Goal: Task Accomplishment & Management: Manage account settings

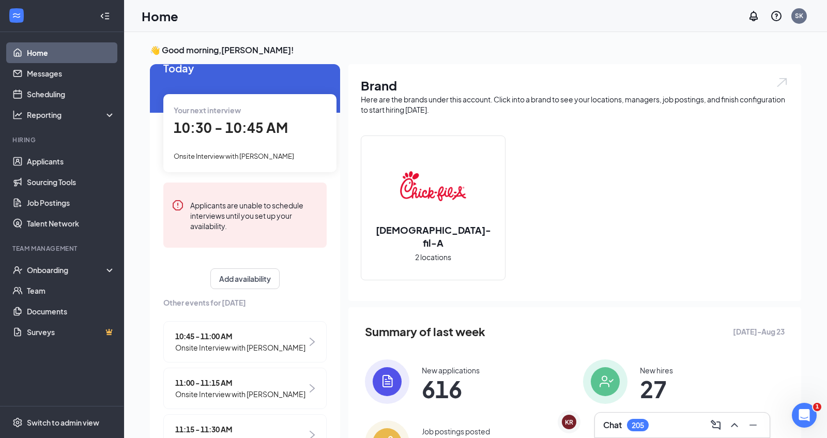
scroll to position [38, 0]
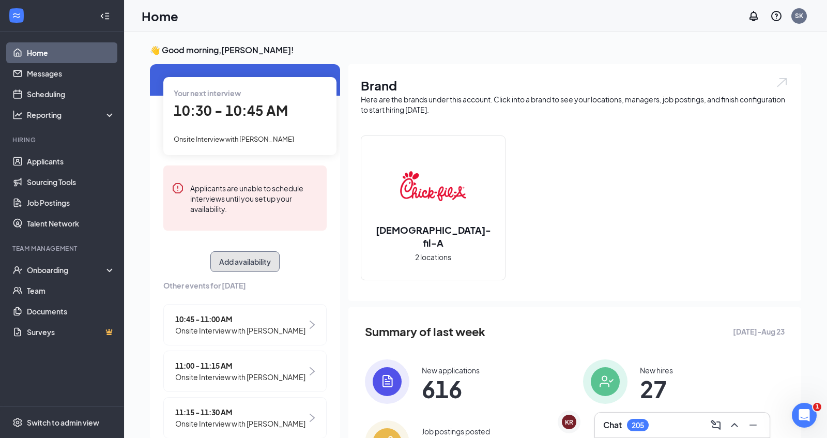
click at [253, 264] on button "Add availability" at bounding box center [244, 261] width 69 height 21
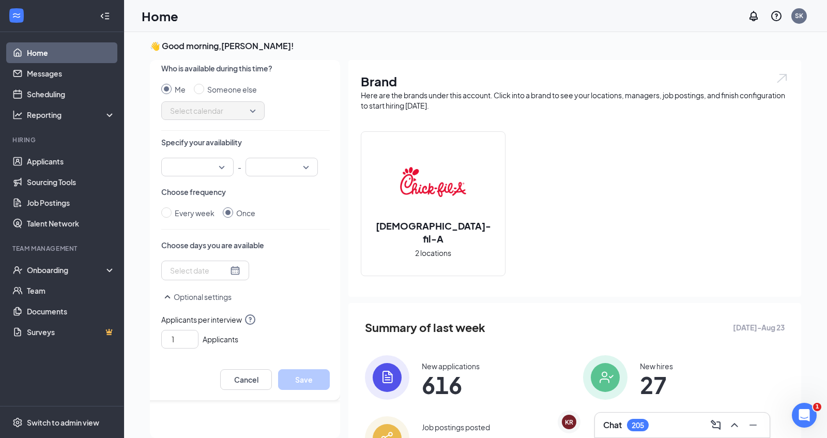
scroll to position [0, 0]
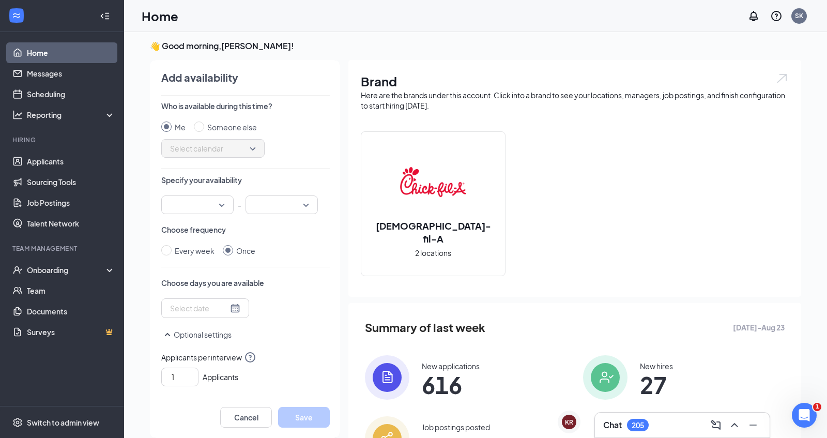
click at [219, 209] on input "search" at bounding box center [193, 205] width 53 height 18
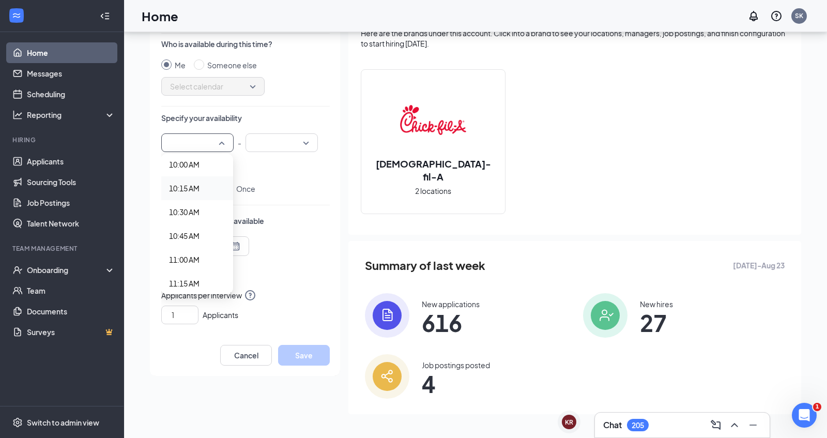
scroll to position [941, 0]
click at [201, 181] on span "10:00 AM" at bounding box center [197, 179] width 56 height 11
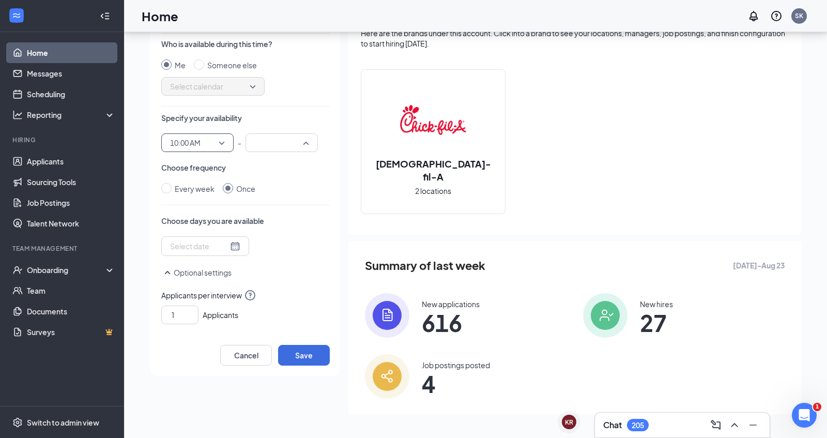
click at [308, 141] on div at bounding box center [282, 142] width 72 height 19
click at [283, 274] on span "08:00 PM" at bounding box center [269, 274] width 30 height 11
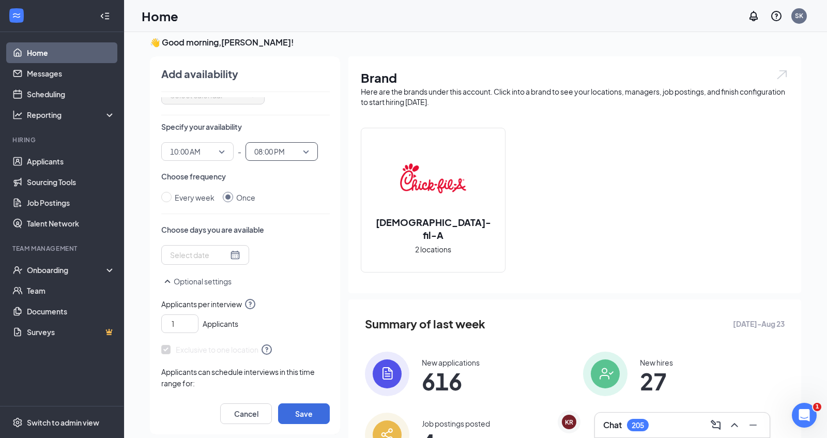
scroll to position [59, 0]
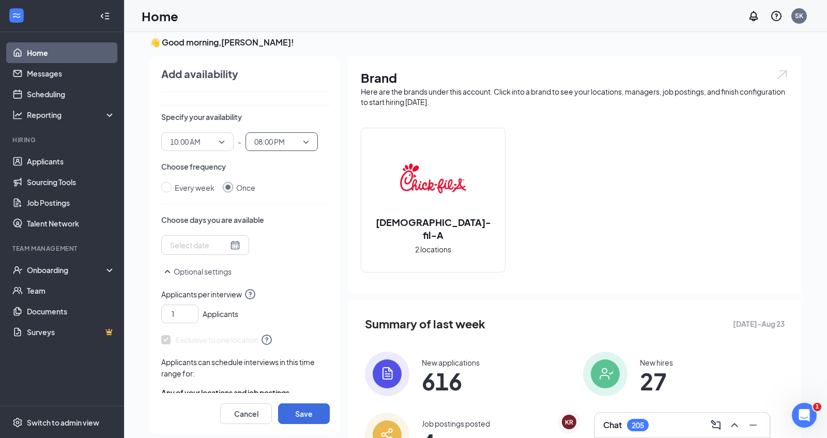
click at [219, 249] on div at bounding box center [205, 244] width 70 height 11
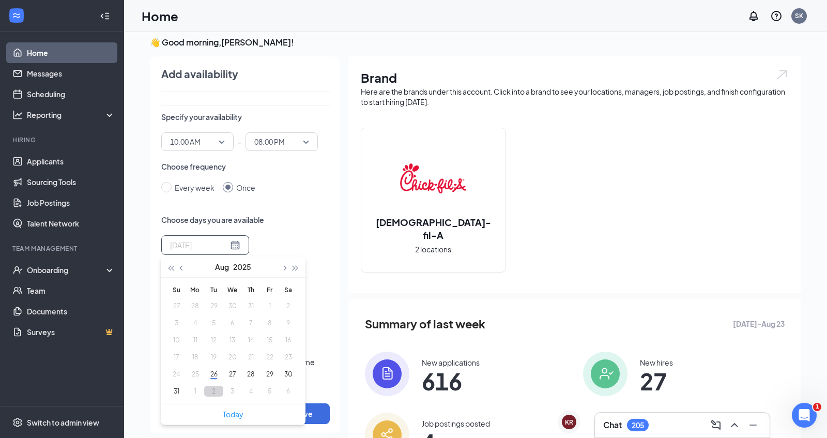
click at [212, 391] on button "2" at bounding box center [213, 391] width 19 height 11
type input "[DATE]"
click at [313, 241] on div "Tue Sep [DATE] Mo Tu We Th Fr Sa 31 1 2 3 4 5 6 7 8 9 10 11 12 13 14 15 16 17 1…" at bounding box center [245, 266] width 169 height 63
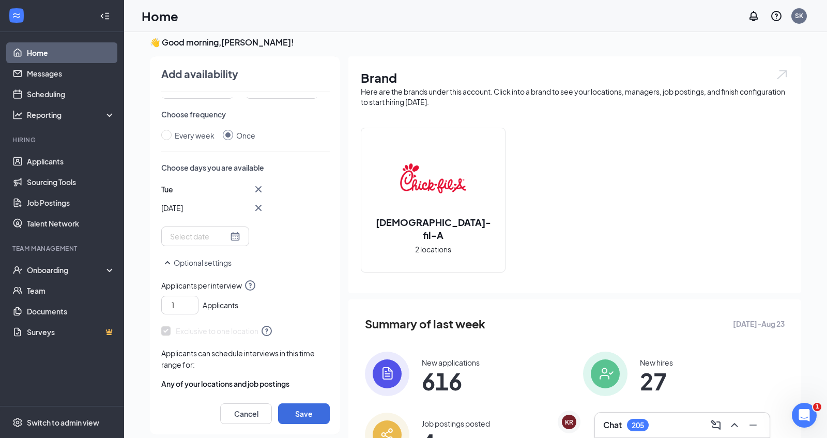
scroll to position [128, 0]
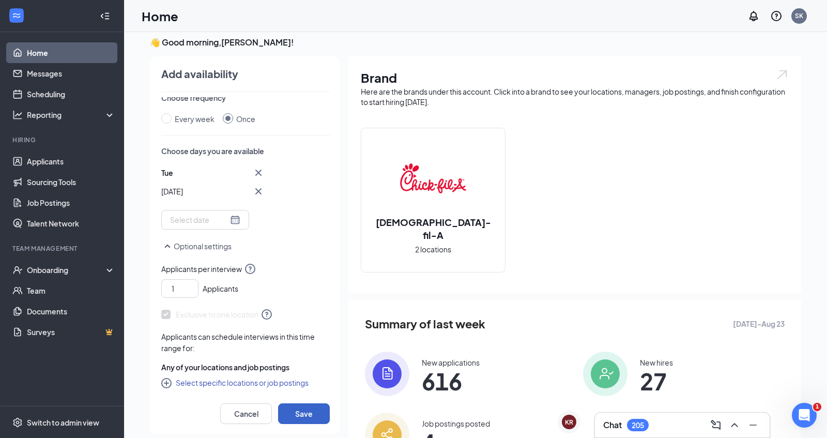
click at [294, 410] on button "Save" at bounding box center [304, 413] width 52 height 21
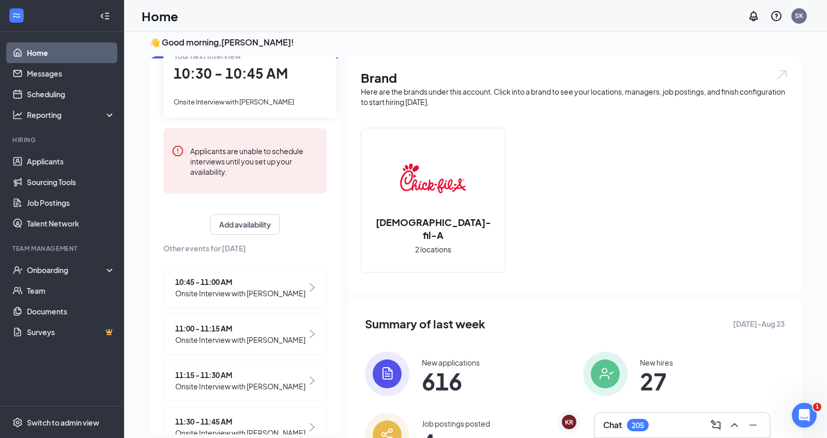
scroll to position [68, 0]
click at [264, 223] on button "Add availability" at bounding box center [244, 223] width 69 height 21
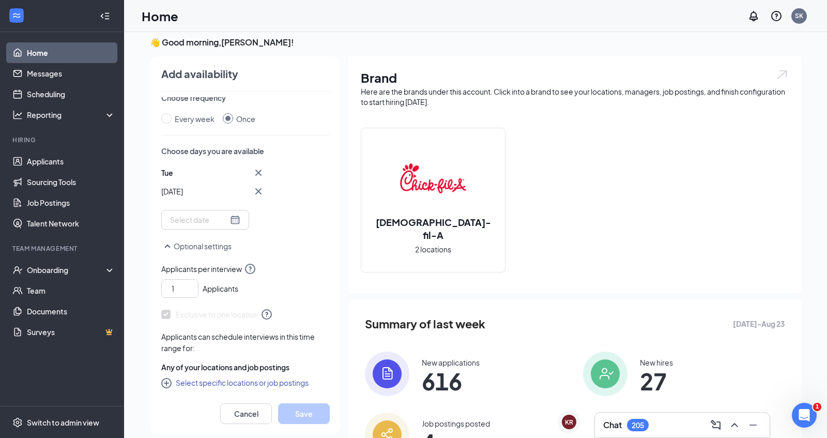
click at [223, 217] on div at bounding box center [205, 219] width 70 height 11
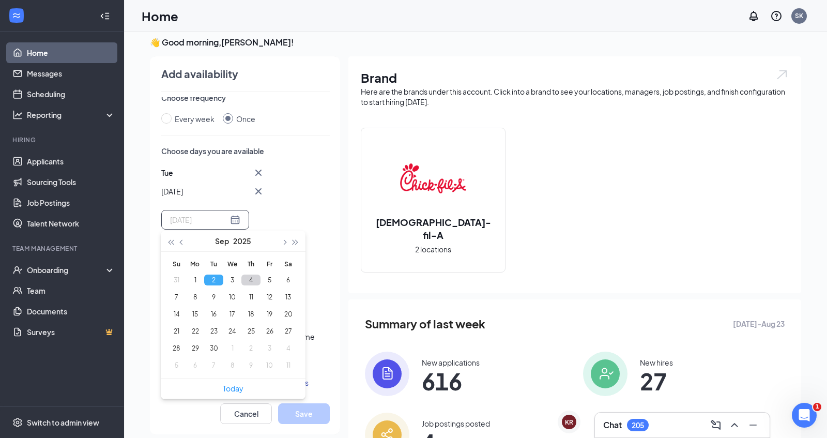
click at [249, 279] on button "4" at bounding box center [250, 279] width 19 height 11
type input "[DATE]"
click at [309, 209] on div "[DATE] Thu Sep [DATE] Mo Tu We Th Fr Sa 31 1 2 3 4 5 6 7 8 9 10 11 12 13 14 15 …" at bounding box center [245, 219] width 169 height 106
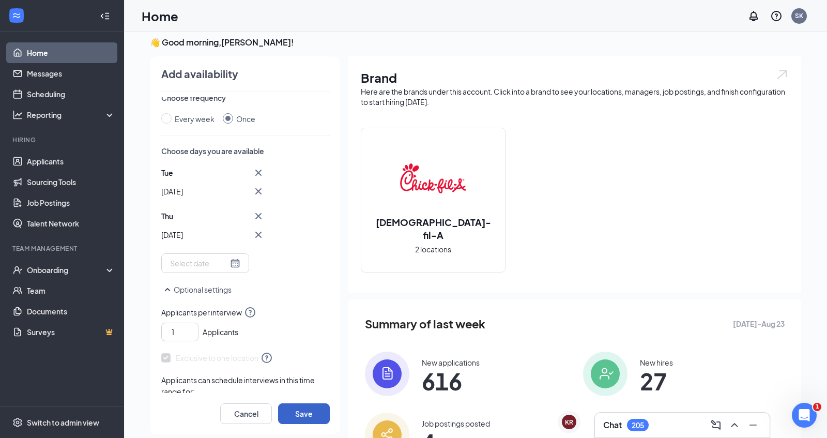
click at [298, 416] on button "Save" at bounding box center [304, 413] width 52 height 21
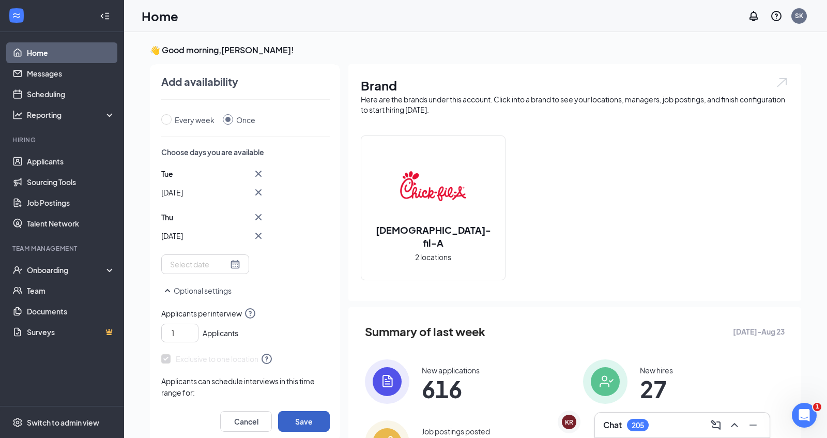
scroll to position [172, 0]
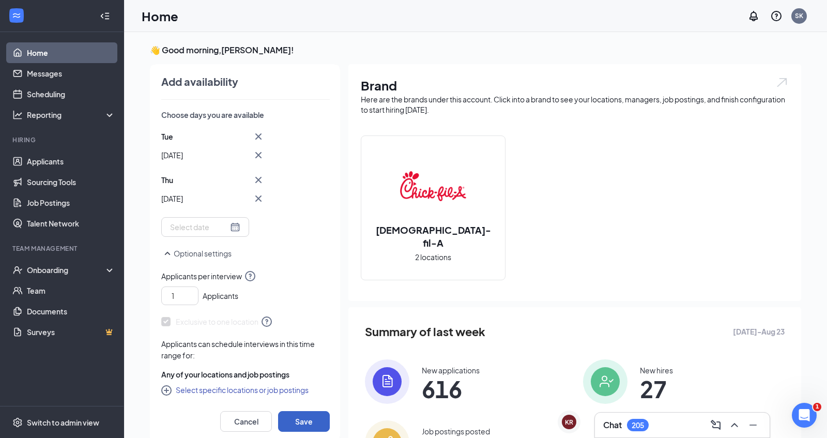
click at [306, 419] on button "Save" at bounding box center [304, 421] width 52 height 21
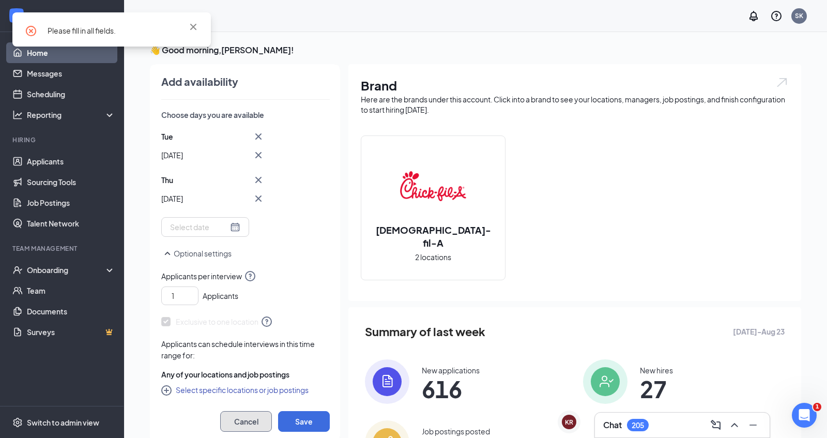
click at [262, 423] on button "Cancel" at bounding box center [246, 421] width 52 height 21
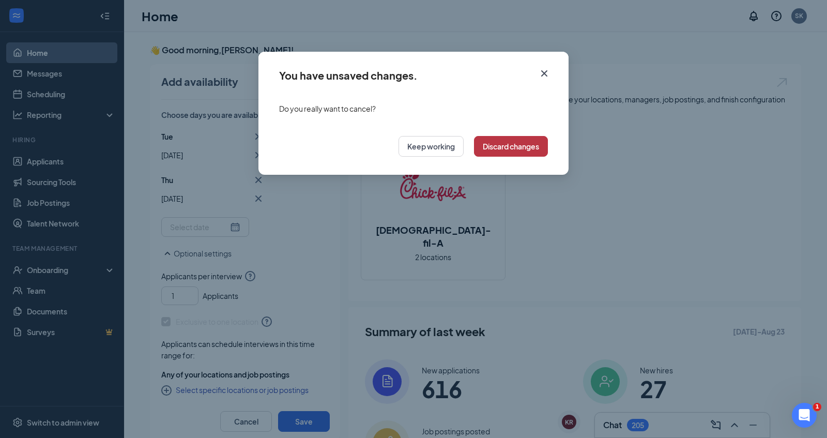
click at [527, 146] on button "Discard changes" at bounding box center [511, 146] width 74 height 21
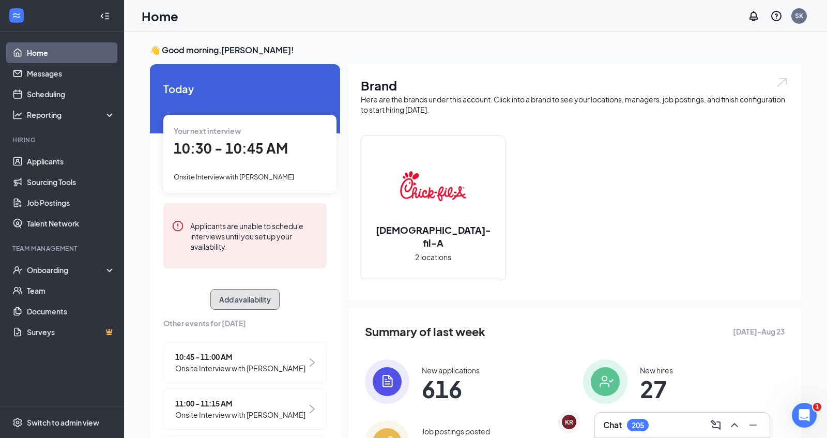
click at [261, 298] on button "Add availability" at bounding box center [244, 299] width 69 height 21
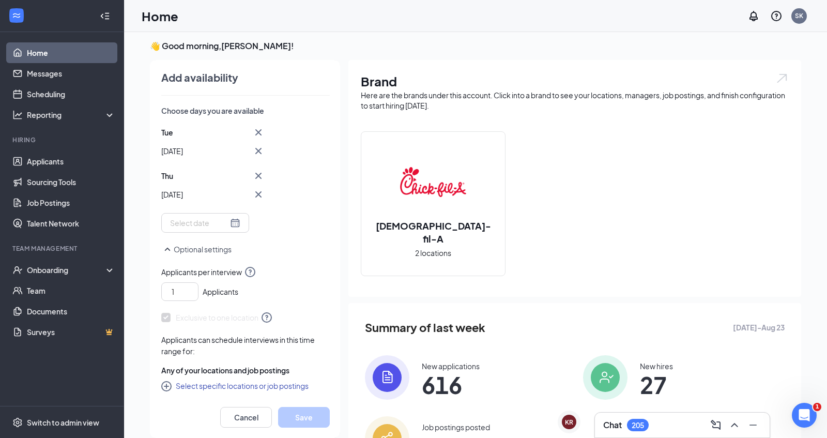
scroll to position [5, 0]
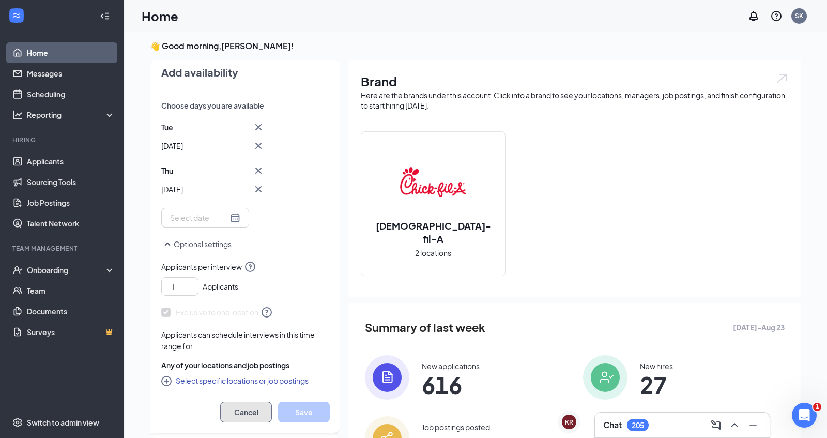
click at [255, 410] on button "Cancel" at bounding box center [246, 412] width 52 height 21
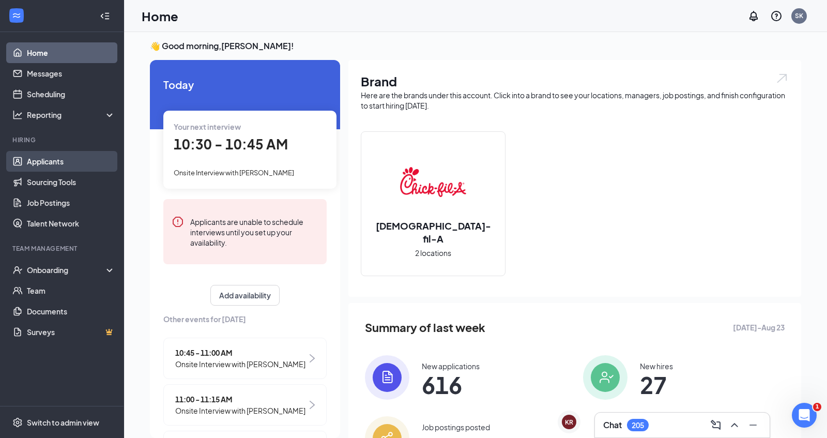
click at [70, 163] on link "Applicants" at bounding box center [71, 161] width 88 height 21
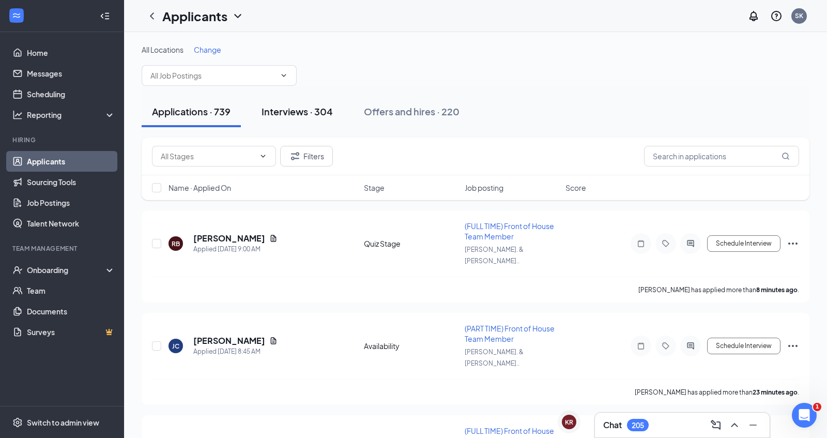
click at [321, 119] on button "Interviews · 304" at bounding box center [297, 111] width 92 height 31
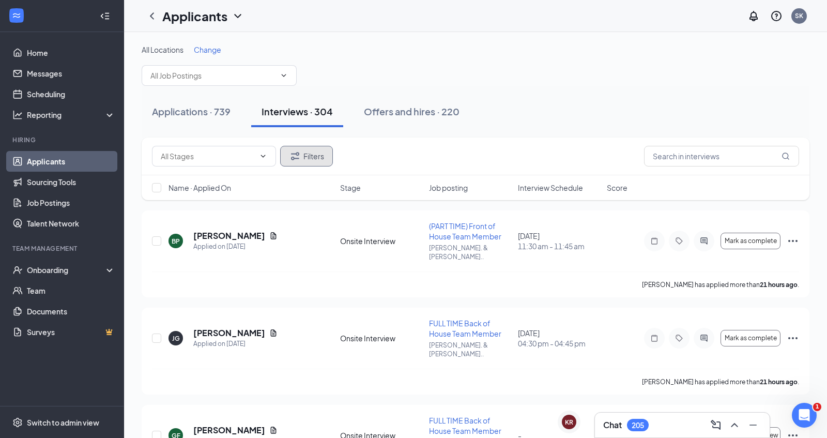
click at [318, 160] on button "Filters" at bounding box center [306, 156] width 53 height 21
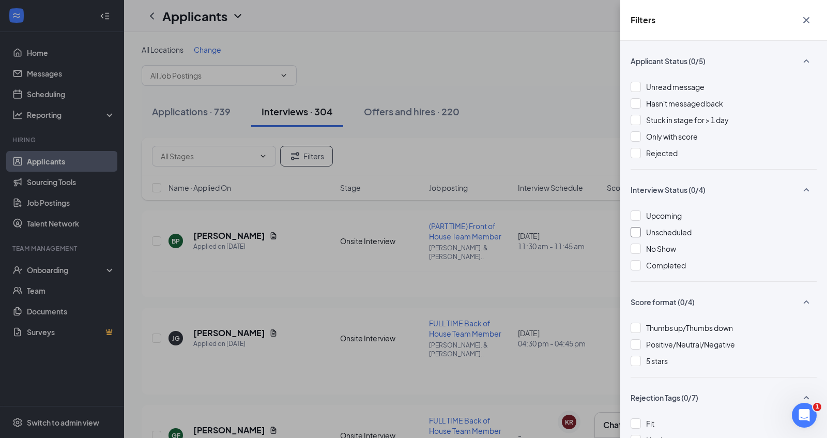
click at [638, 232] on div at bounding box center [636, 232] width 10 height 10
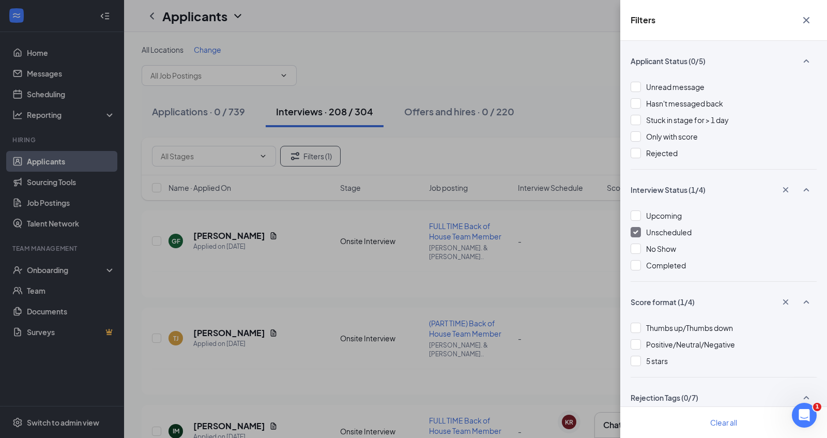
click at [567, 115] on div "Filters Applicant Status (0/5) Unread message Hasn't messaged back Stuck in sta…" at bounding box center [413, 219] width 827 height 438
click at [567, 106] on div "Filters Applicant Status (0/5) Unread message Hasn't messaged back Stuck in sta…" at bounding box center [413, 219] width 827 height 438
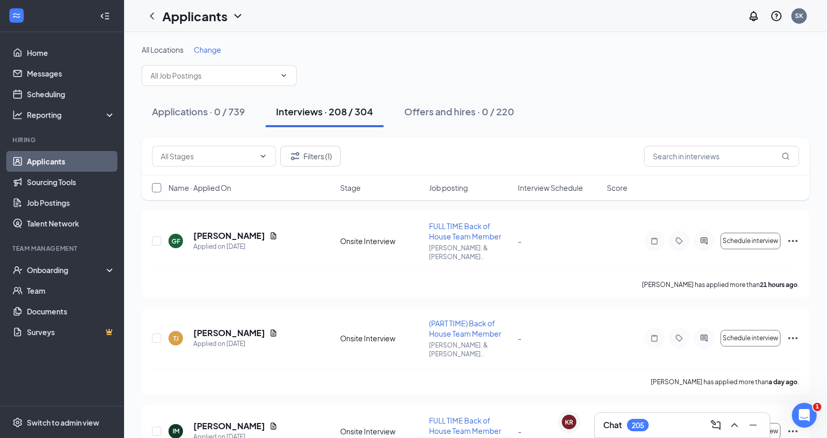
click at [158, 187] on input "checkbox" at bounding box center [156, 187] width 9 height 9
checkbox input "true"
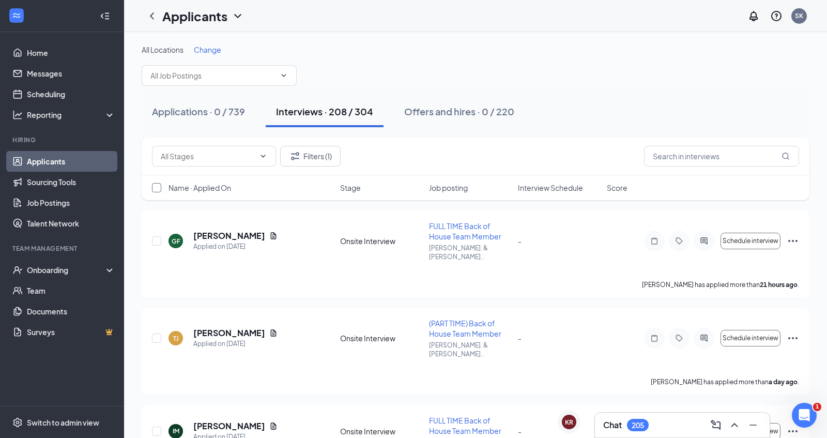
checkbox input "true"
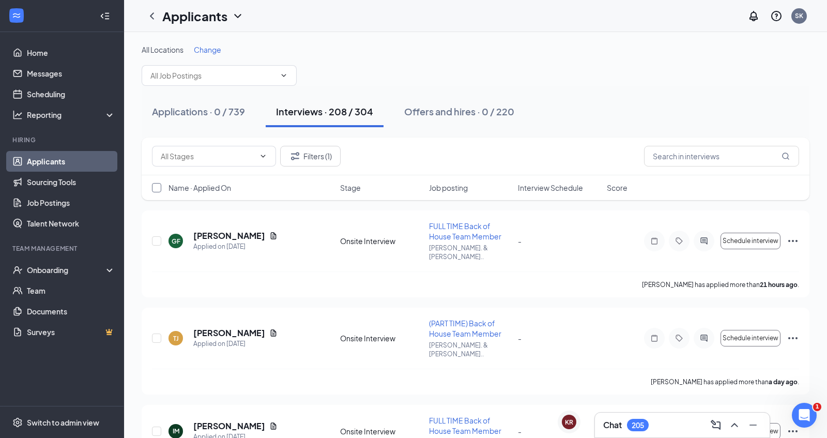
checkbox input "true"
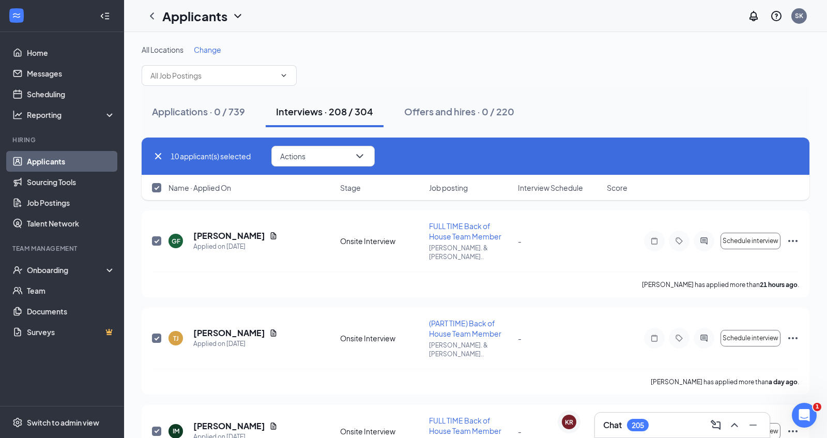
click at [158, 187] on input "checkbox" at bounding box center [156, 187] width 9 height 9
checkbox input "false"
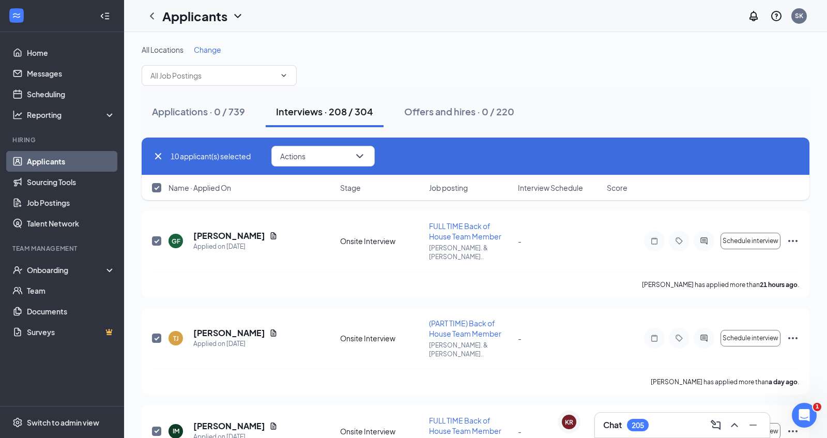
checkbox input "false"
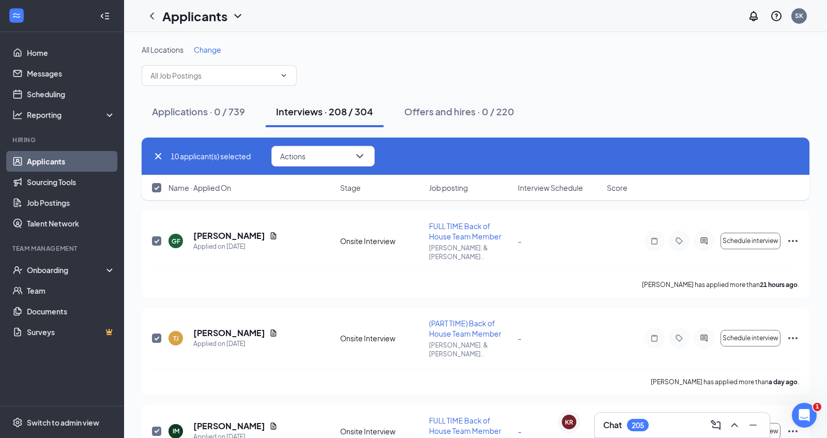
checkbox input "false"
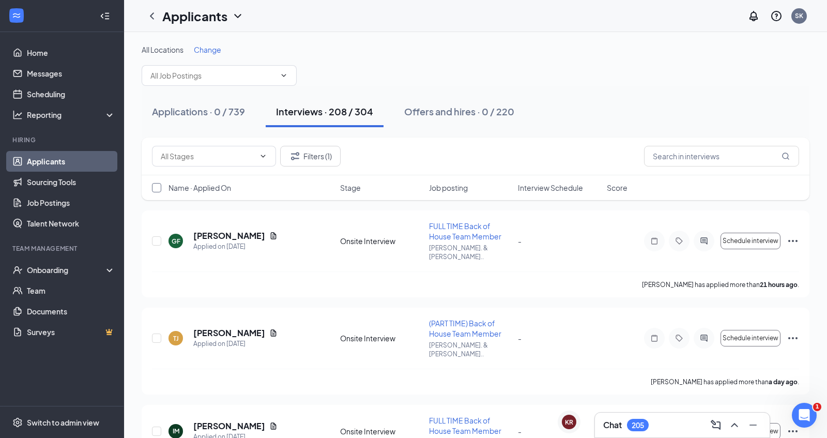
click at [158, 187] on input "checkbox" at bounding box center [156, 187] width 9 height 9
checkbox input "true"
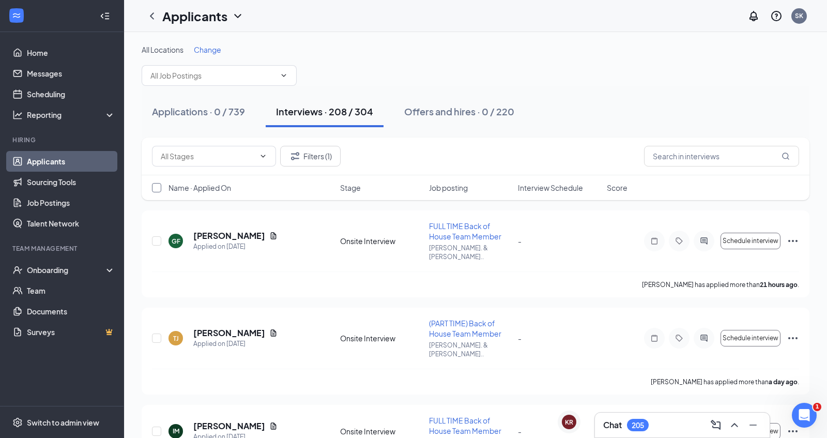
checkbox input "true"
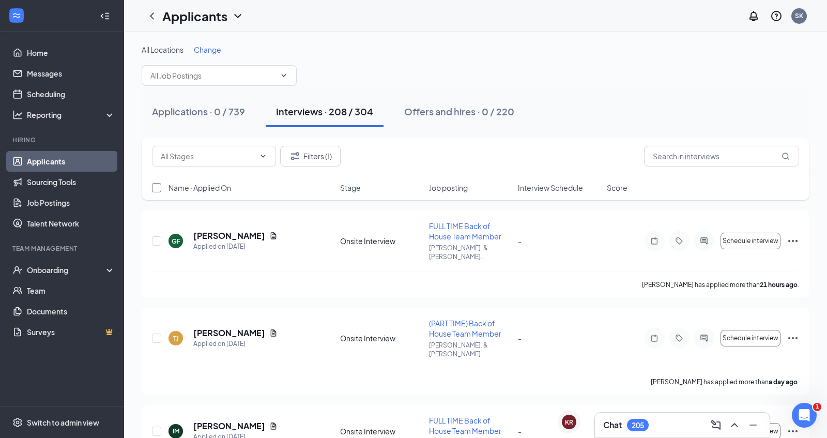
checkbox input "true"
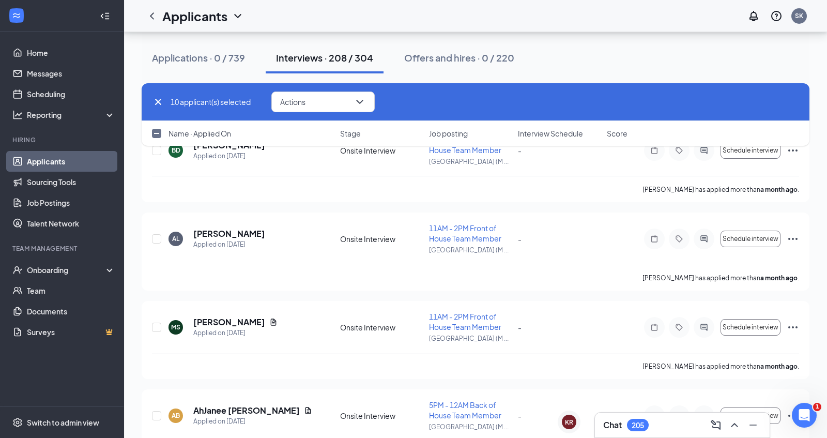
scroll to position [18119, 0]
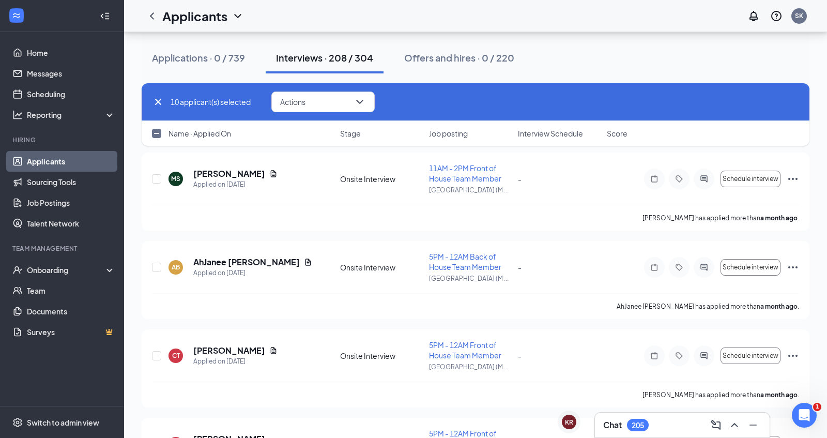
click at [155, 135] on input "checkbox" at bounding box center [156, 133] width 9 height 9
checkbox input "true"
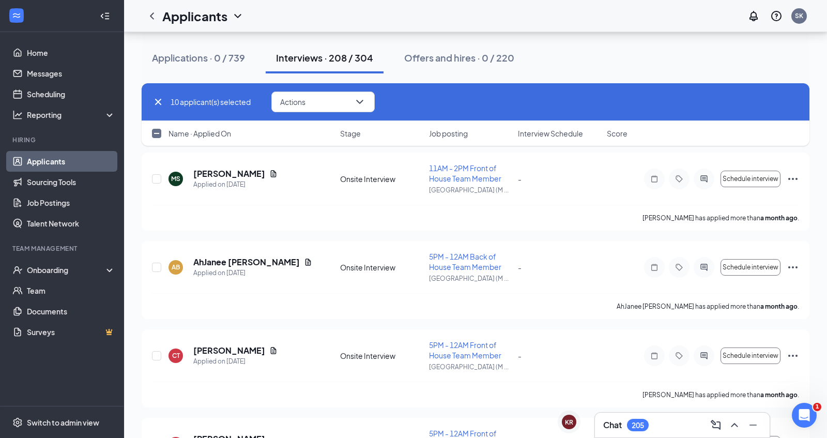
checkbox input "true"
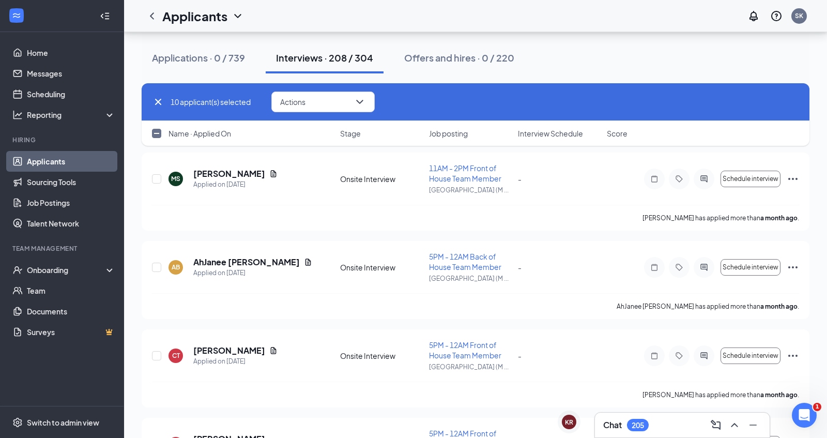
checkbox input "true"
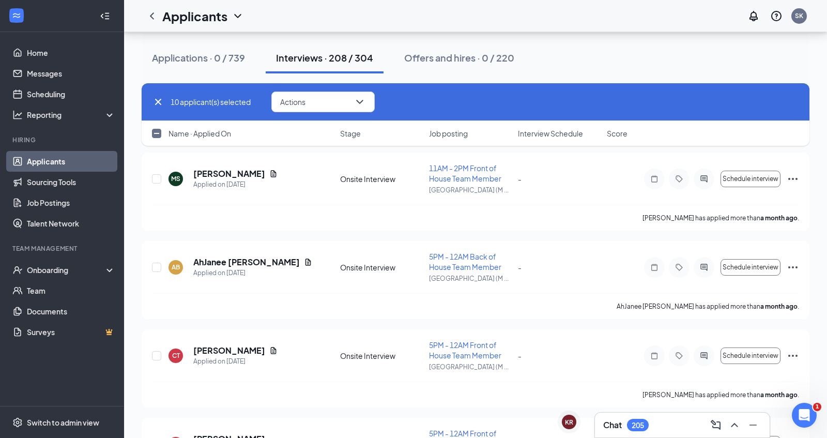
checkbox input "true"
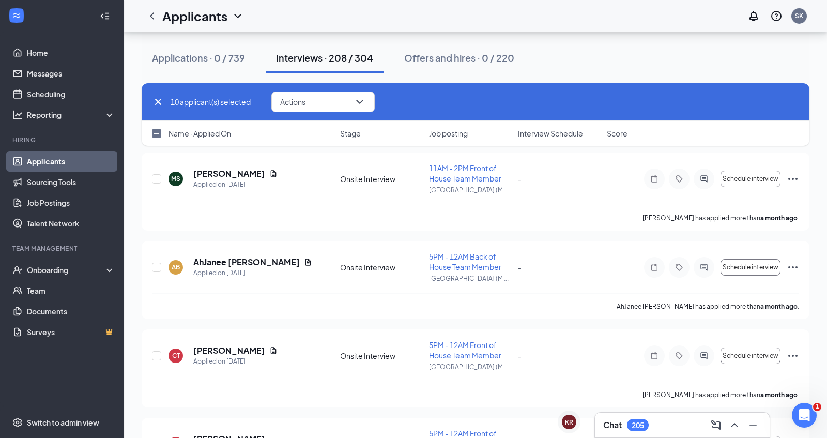
checkbox input "true"
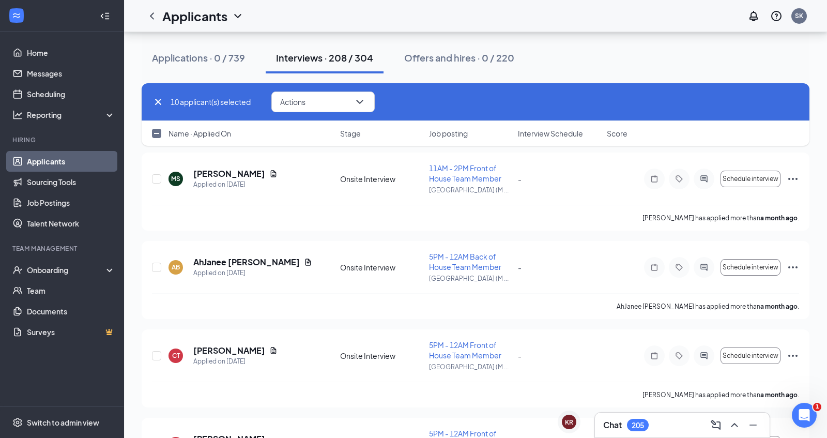
checkbox input "true"
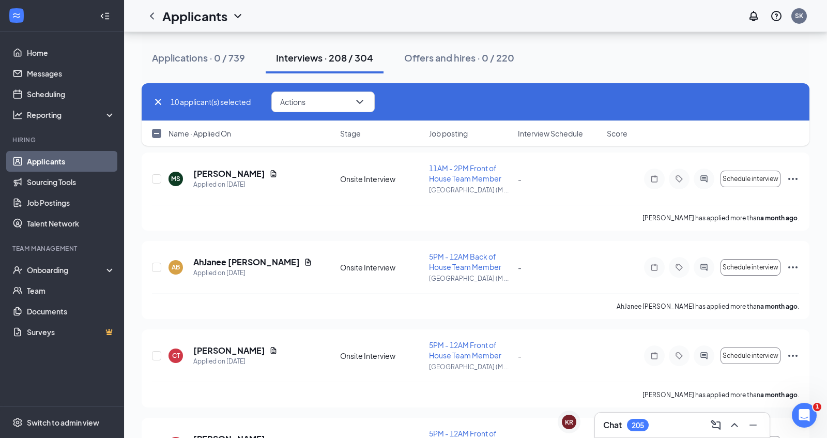
checkbox input "true"
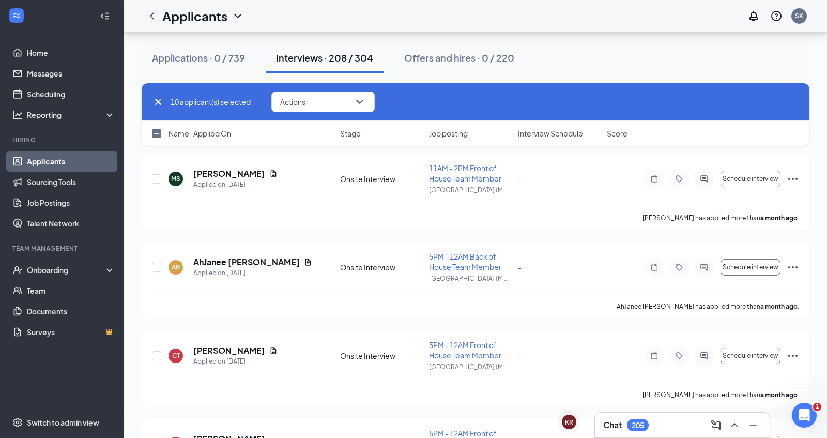
checkbox input "true"
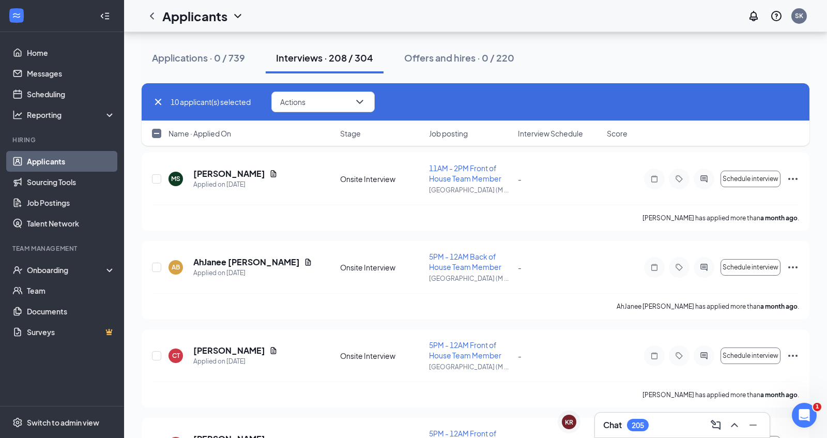
checkbox input "true"
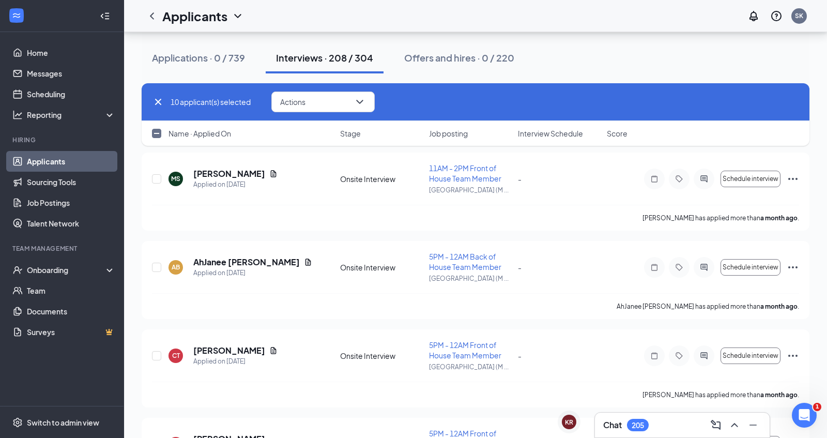
checkbox input "true"
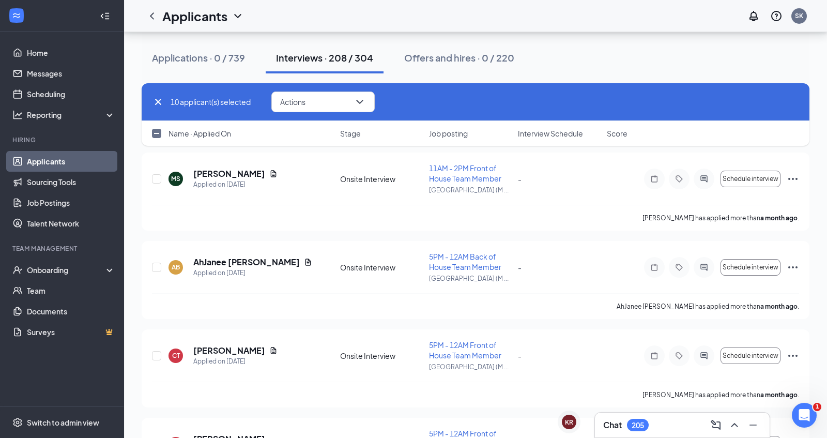
checkbox input "true"
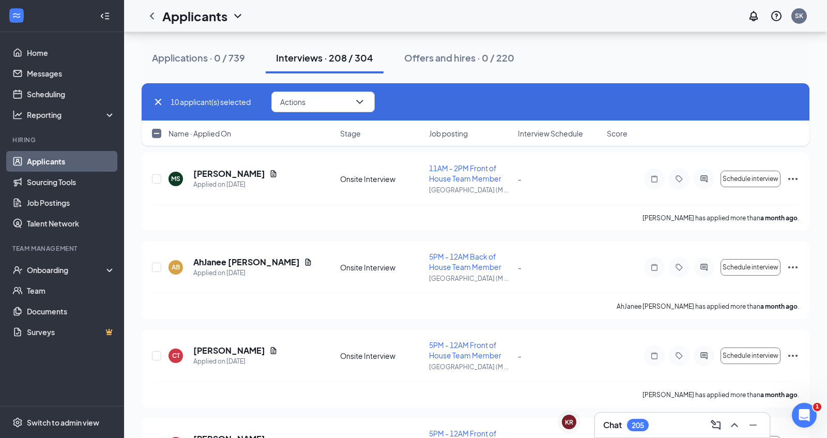
checkbox input "true"
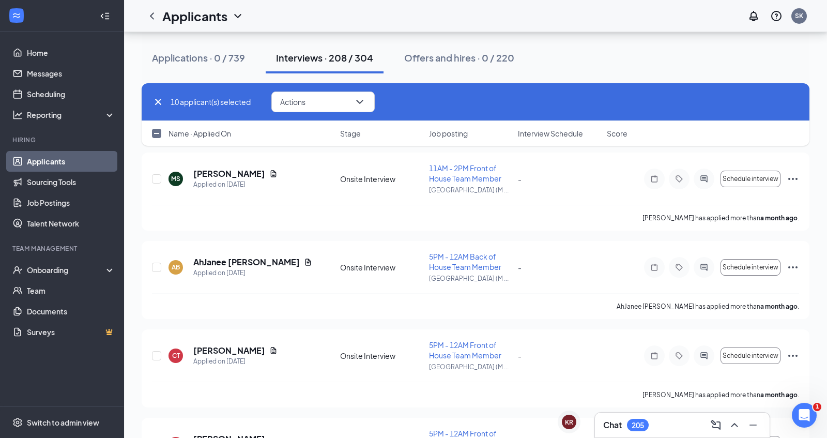
checkbox input "true"
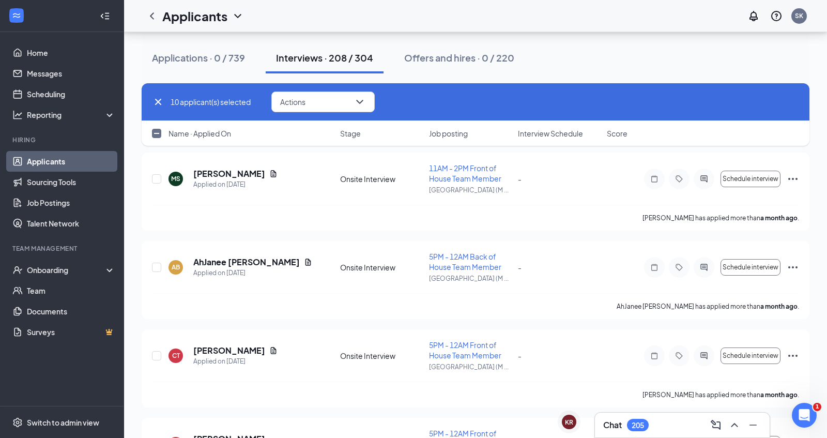
checkbox input "true"
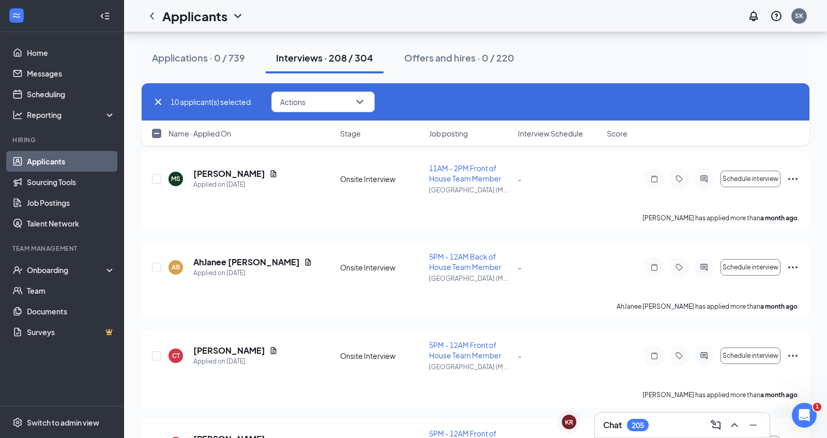
checkbox input "true"
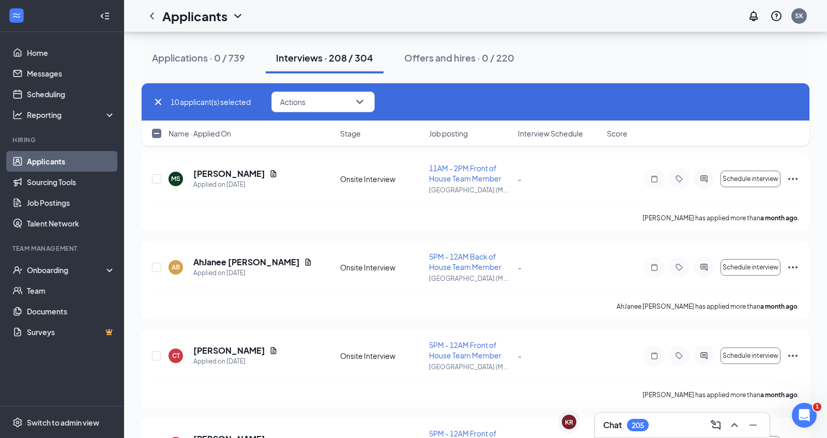
checkbox input "true"
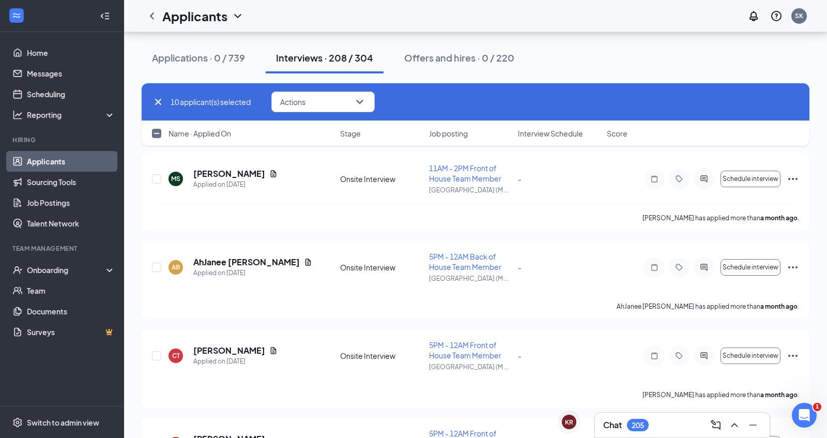
checkbox input "true"
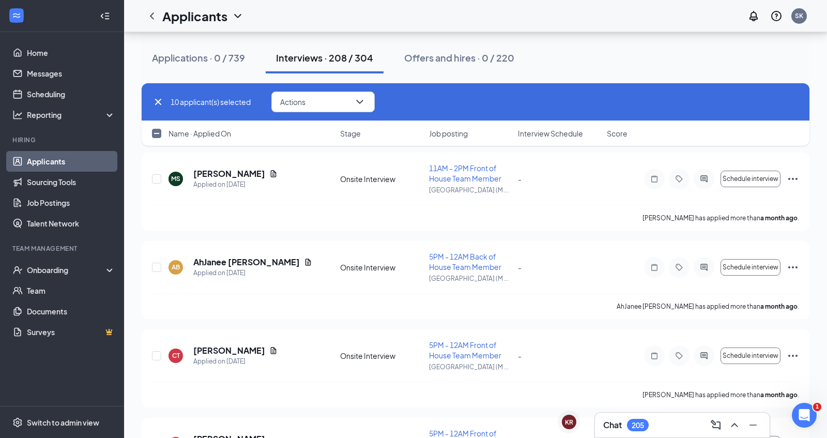
checkbox input "true"
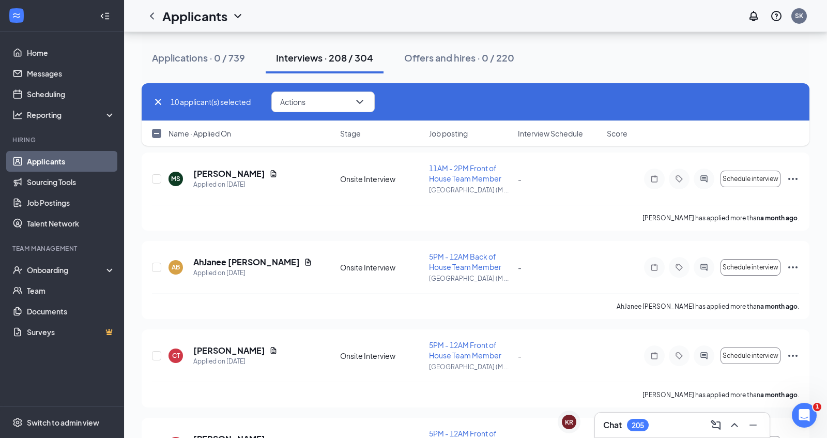
checkbox input "true"
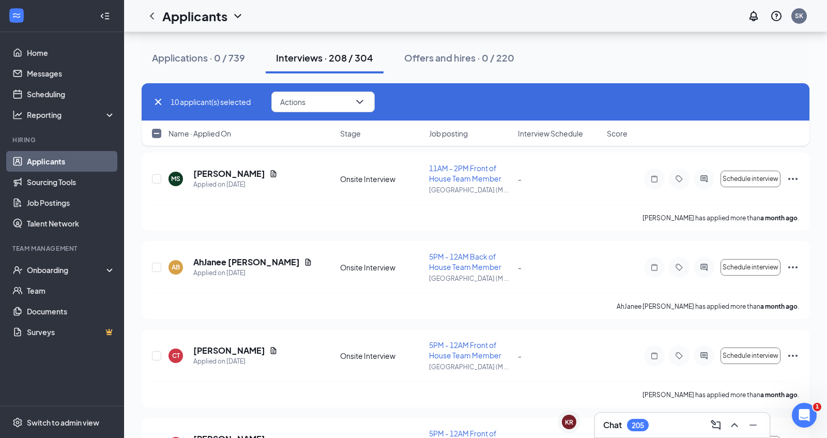
checkbox input "true"
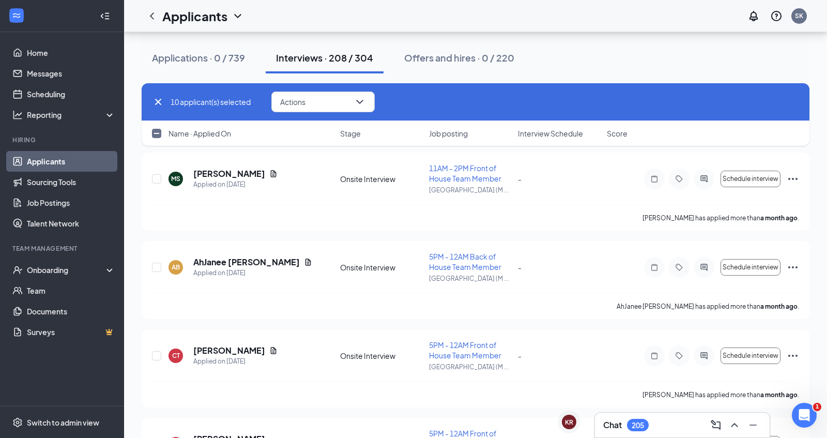
checkbox input "true"
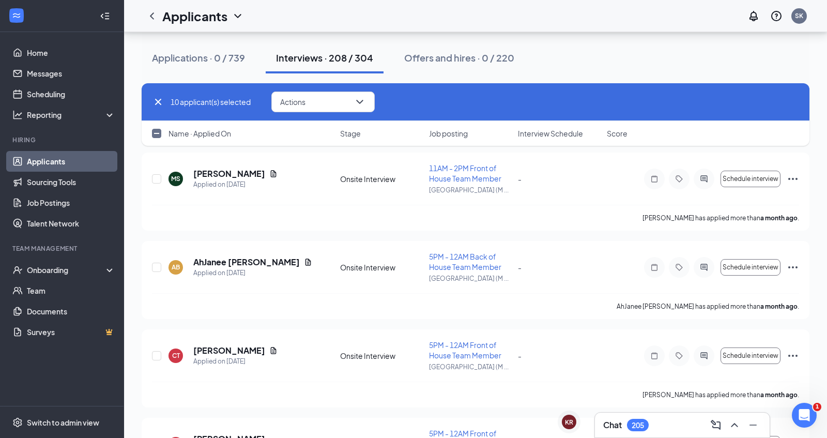
checkbox input "true"
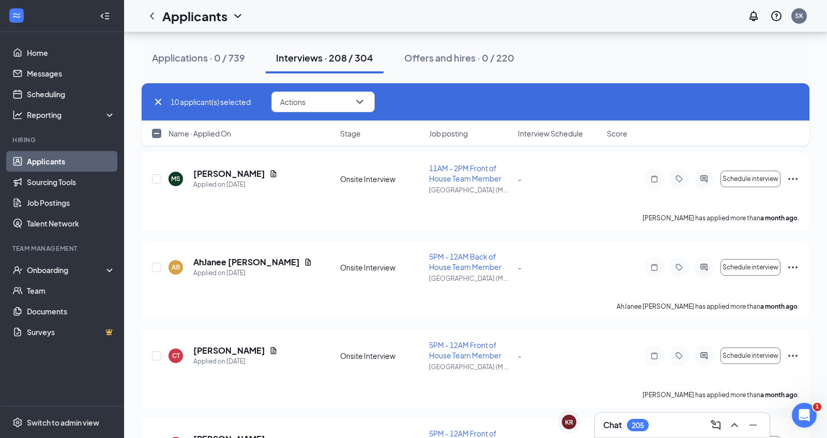
checkbox input "true"
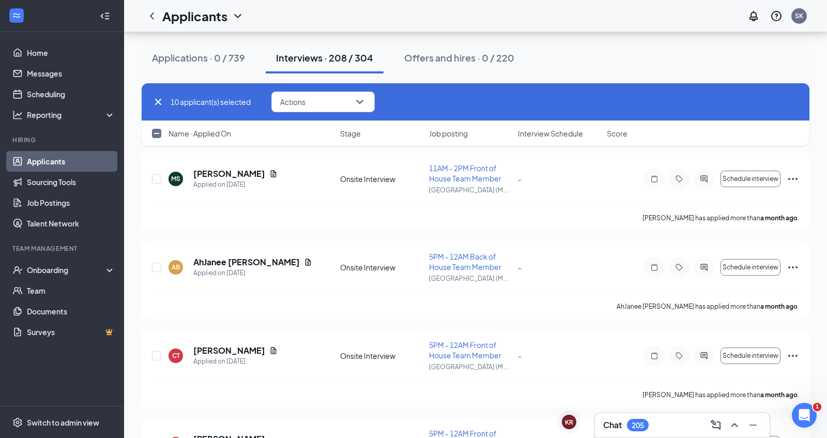
checkbox input "true"
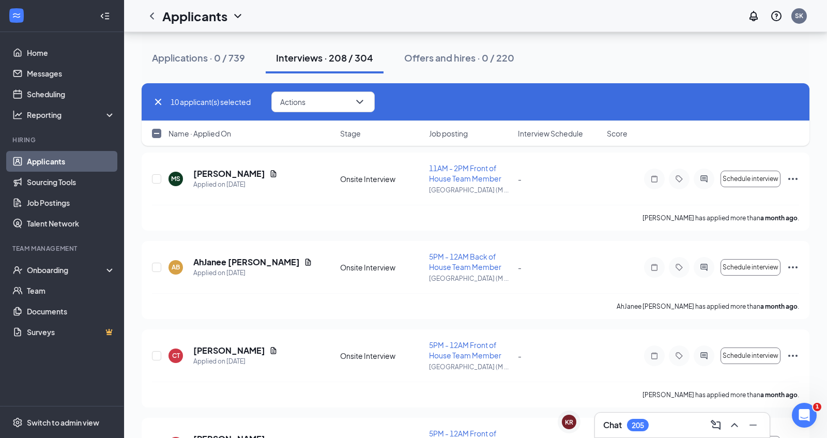
checkbox input "true"
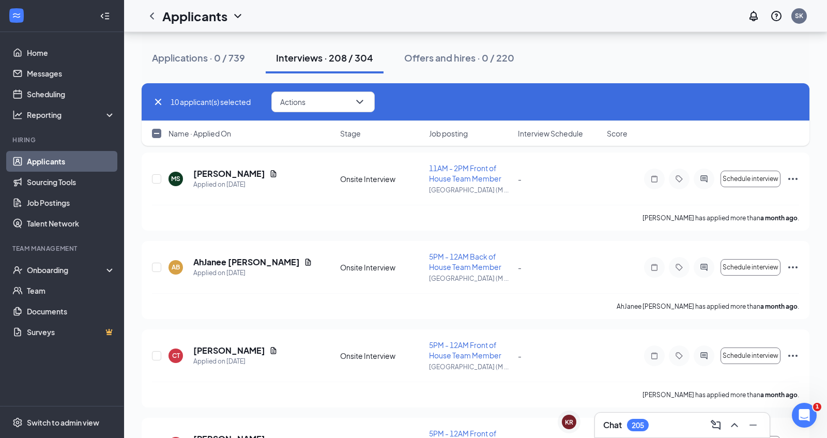
checkbox input "true"
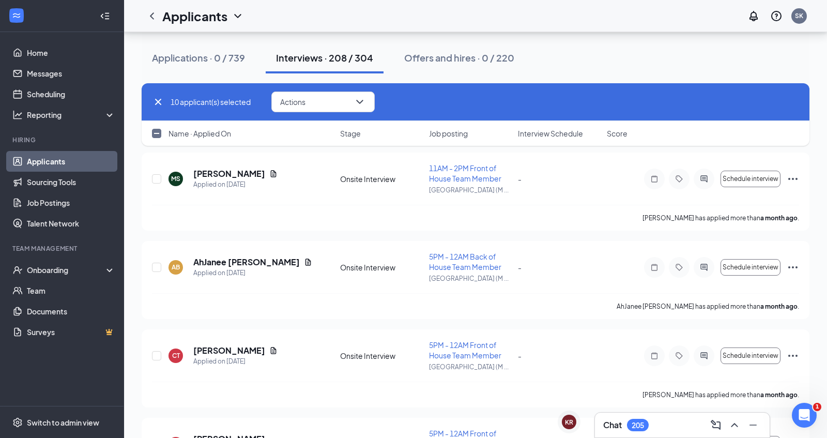
checkbox input "true"
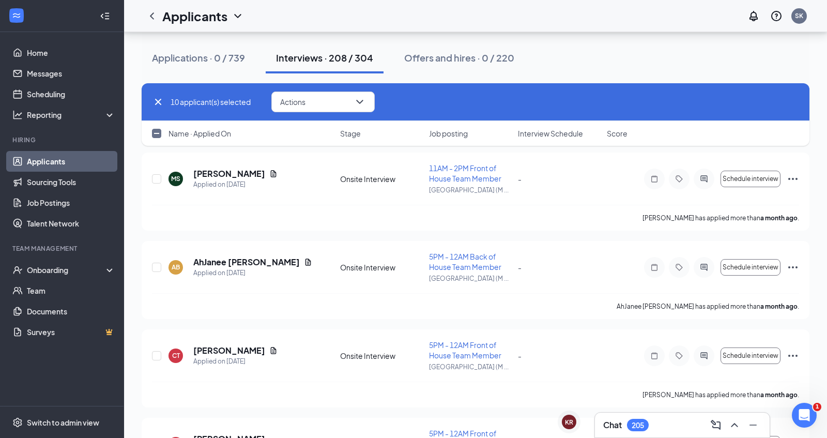
checkbox input "true"
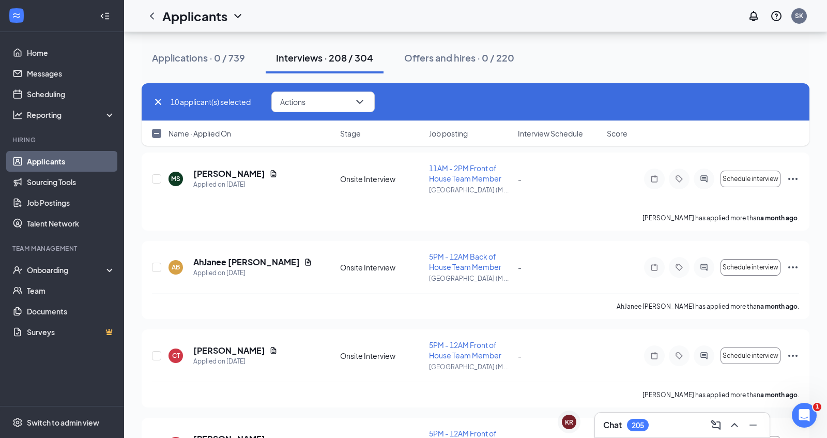
checkbox input "true"
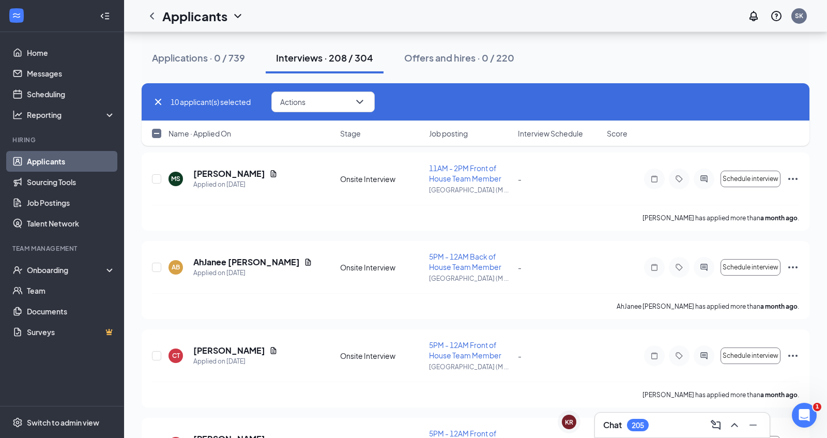
checkbox input "true"
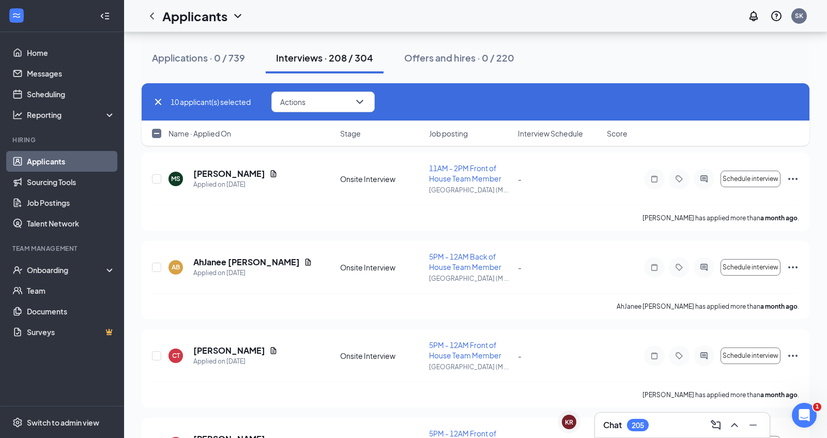
checkbox input "true"
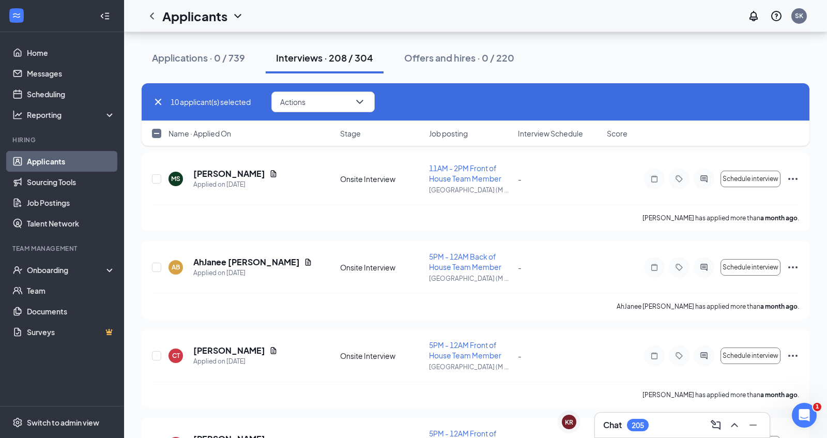
checkbox input "true"
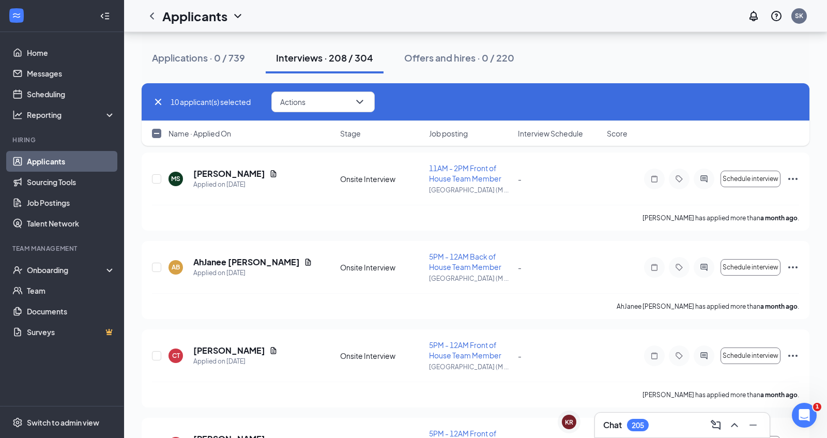
checkbox input "true"
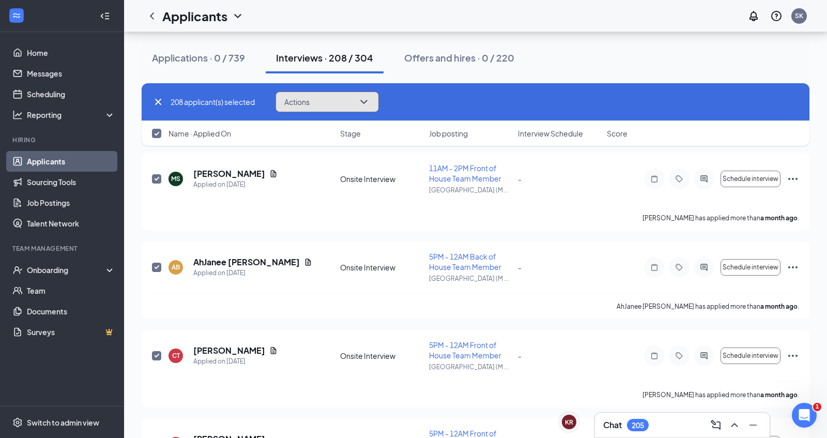
click at [369, 105] on icon "ChevronDown" at bounding box center [364, 102] width 12 height 12
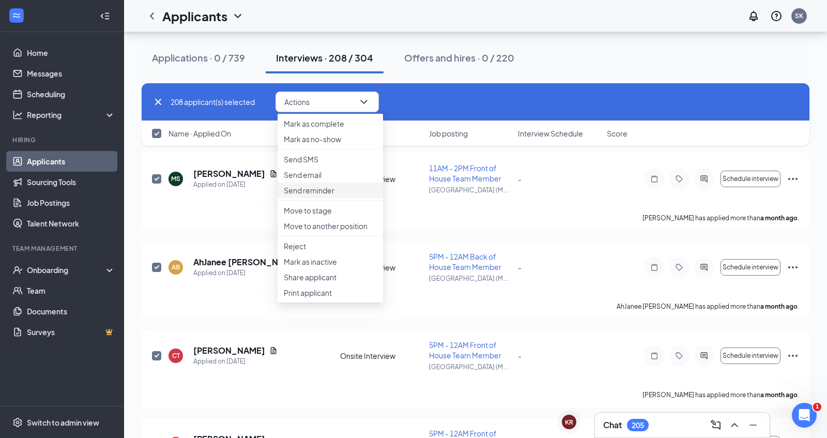
click at [318, 195] on p "Send reminder" at bounding box center [330, 190] width 93 height 10
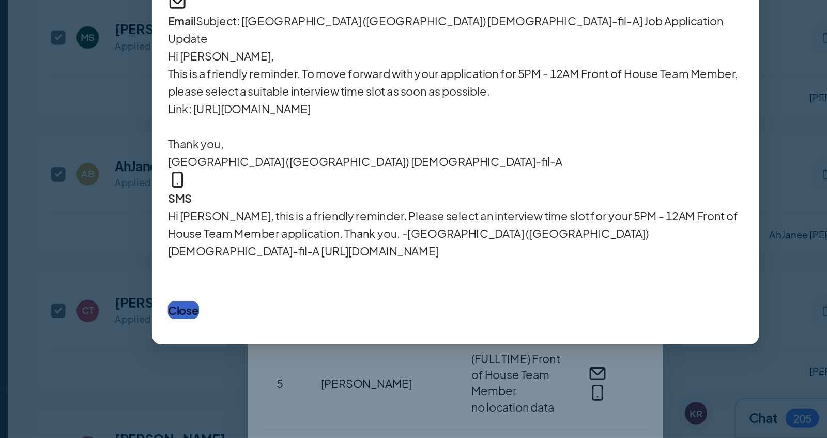
click at [248, 361] on button "Close" at bounding box center [237, 354] width 20 height 11
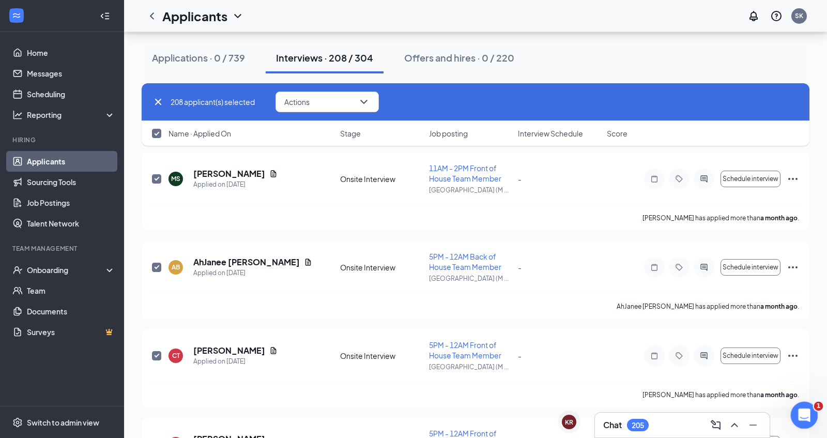
click at [804, 410] on icon "Open Intercom Messenger" at bounding box center [803, 413] width 17 height 17
click at [367, 101] on icon "ChevronDown" at bounding box center [363, 102] width 7 height 4
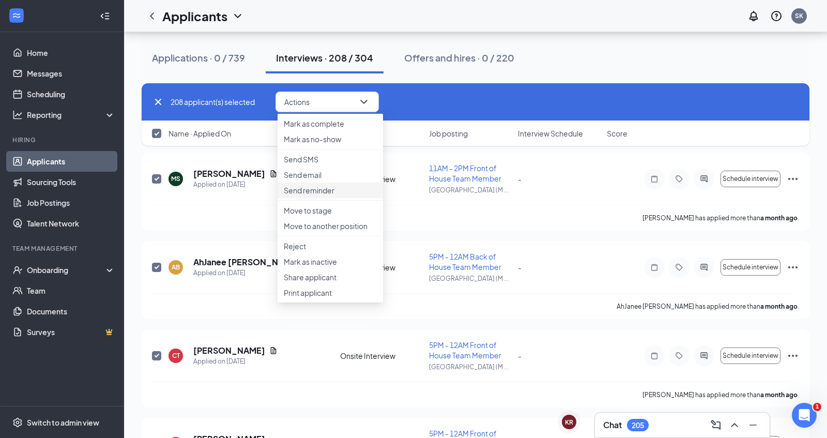
click at [324, 195] on p "Send reminder" at bounding box center [330, 190] width 93 height 10
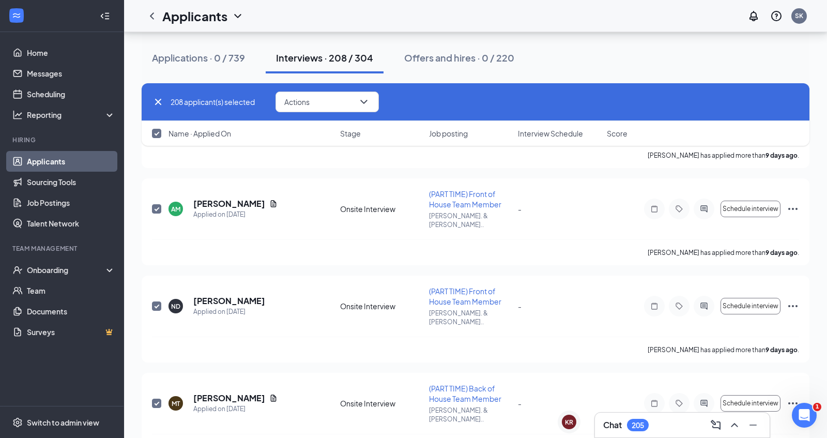
scroll to position [8877, 0]
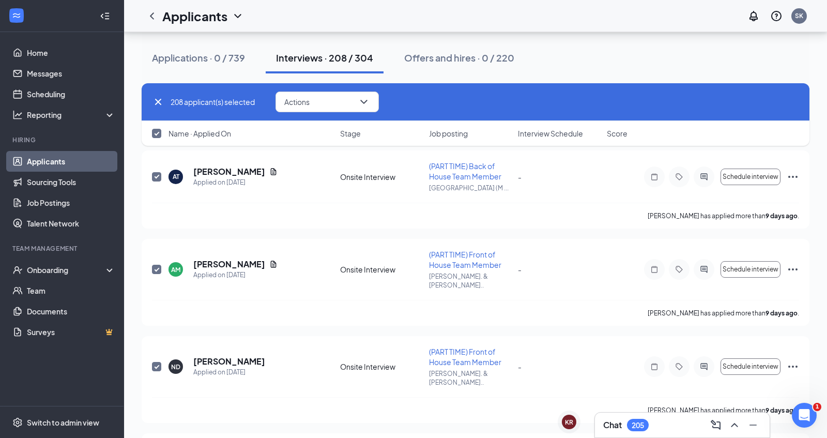
click at [160, 104] on icon "Cross" at bounding box center [158, 102] width 6 height 6
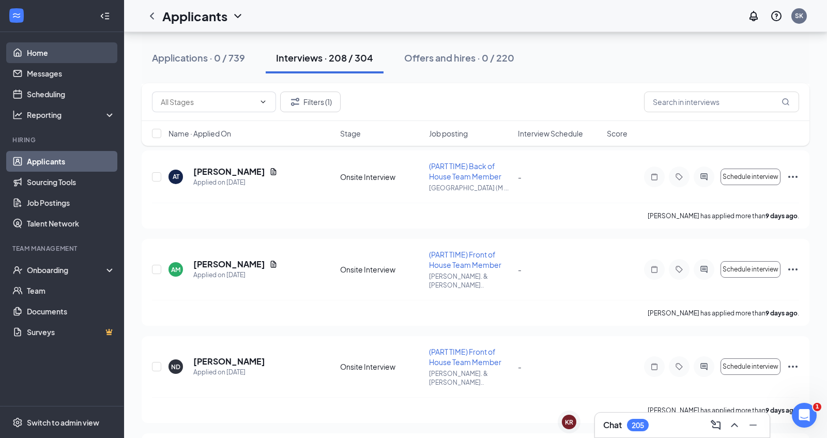
click at [55, 54] on link "Home" at bounding box center [71, 52] width 88 height 21
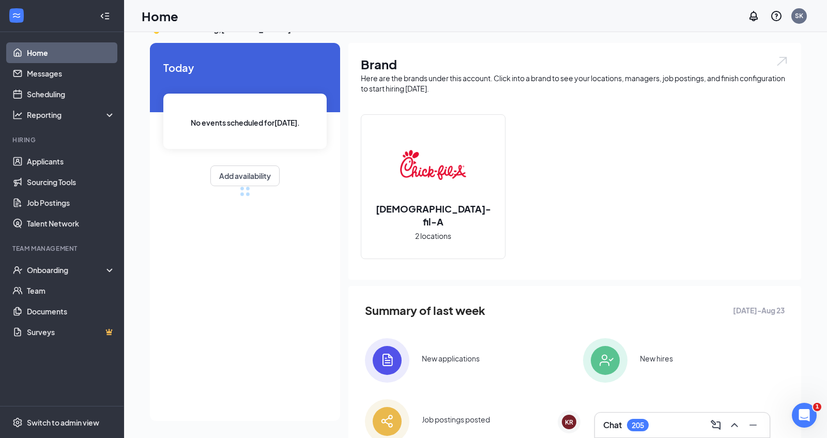
scroll to position [66, 0]
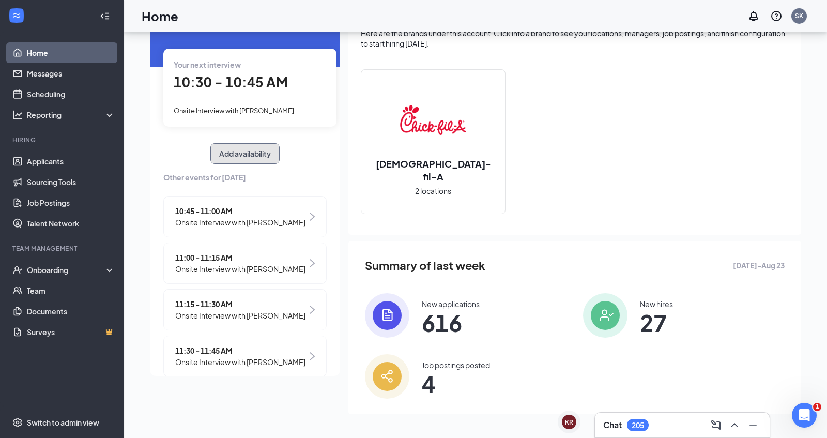
click at [255, 154] on button "Add availability" at bounding box center [244, 153] width 69 height 21
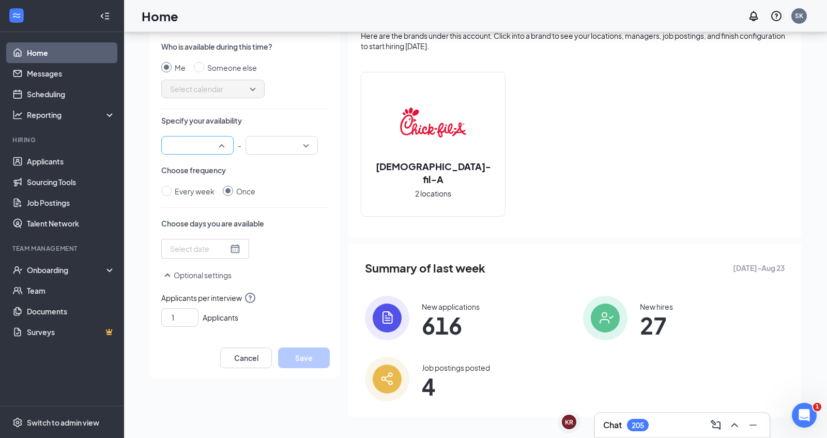
click at [221, 148] on div at bounding box center [197, 145] width 72 height 19
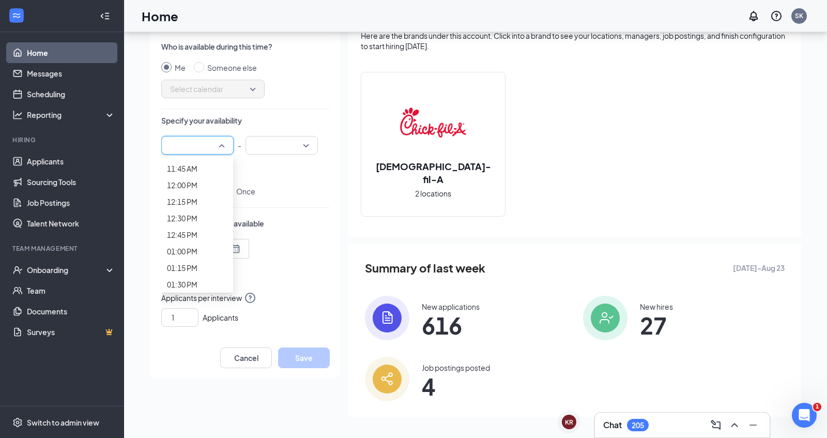
scroll to position [776, 0]
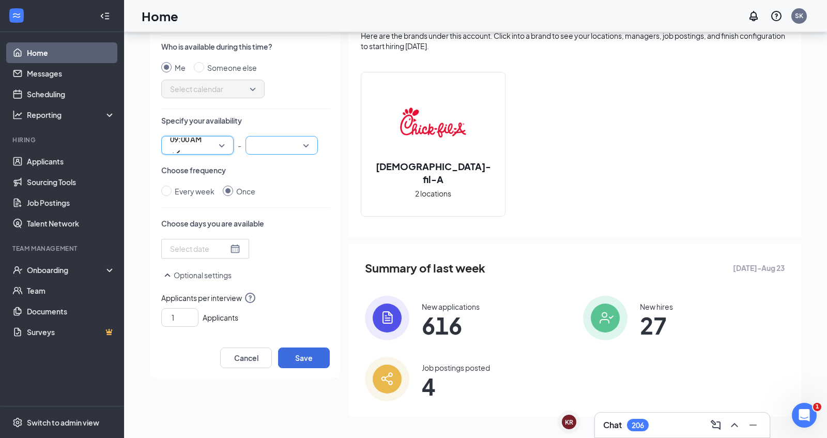
click at [300, 149] on input "search" at bounding box center [278, 145] width 53 height 18
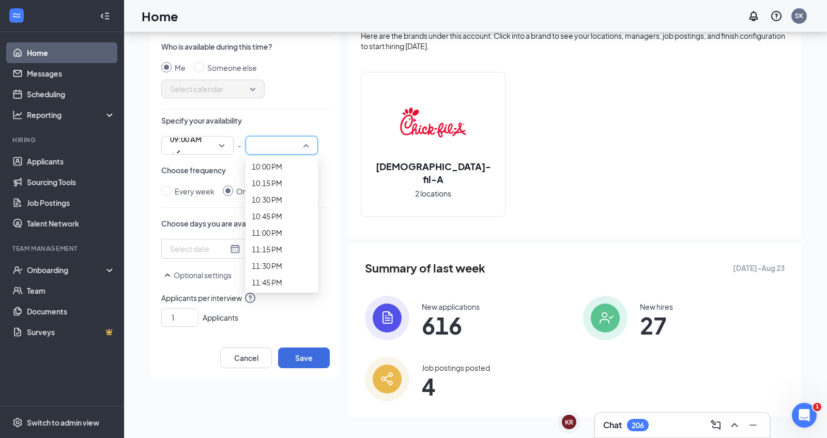
scroll to position [1826, 0]
click at [277, 40] on span "08:00 PM" at bounding box center [267, 33] width 30 height 11
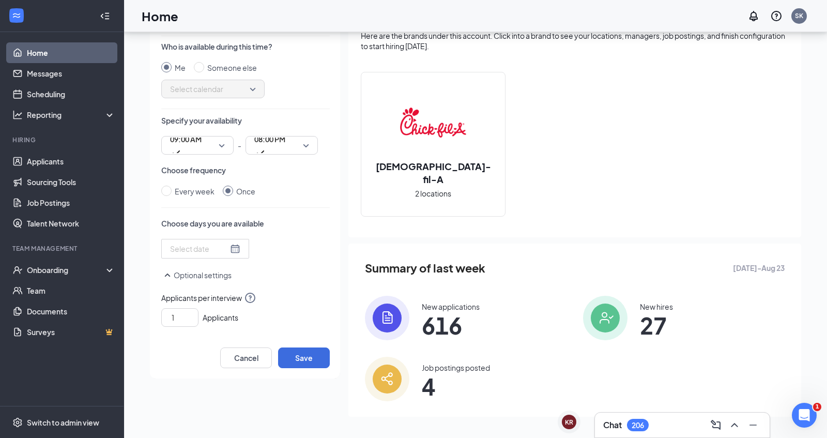
click at [224, 251] on div at bounding box center [205, 248] width 70 height 11
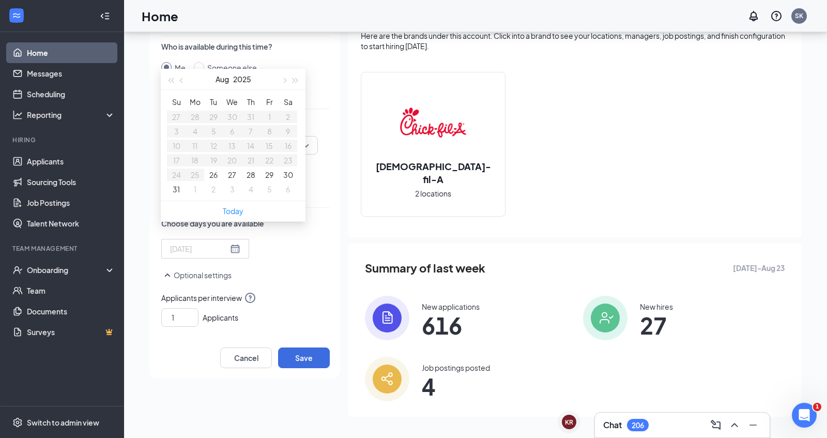
click at [267, 195] on button "5" at bounding box center [269, 189] width 5 height 11
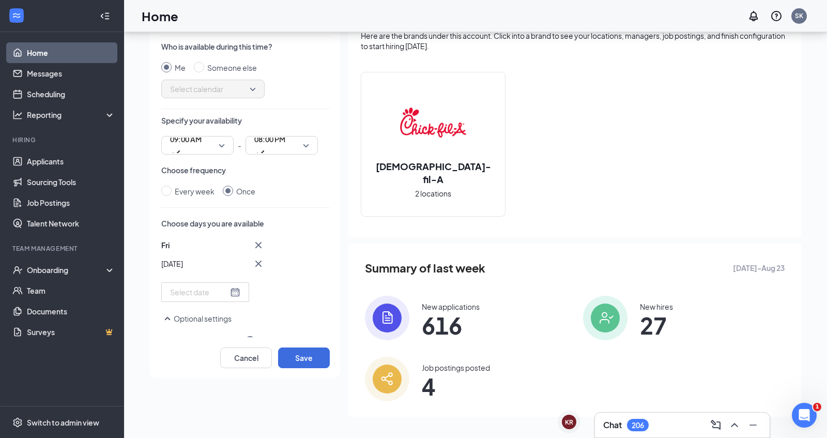
click at [305, 286] on div "Fri Sep [DATE] Mo Tu We Th Fr Sa 31 1 2 3 4 5 6 7 8 9 10 11 12 13 14 15 16 17 1…" at bounding box center [245, 270] width 169 height 63
click at [304, 363] on button "Save" at bounding box center [304, 357] width 52 height 21
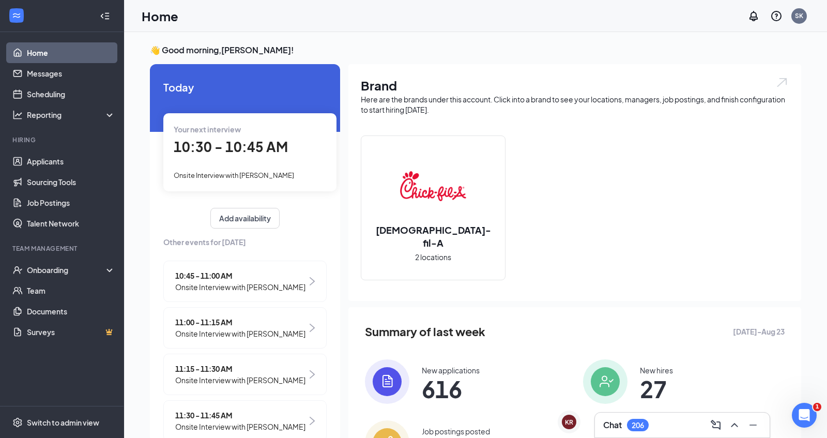
scroll to position [0, 0]
click at [230, 161] on div "Your next interview 10:30 - 10:45 AM Onsite Interview with [PERSON_NAME]" at bounding box center [249, 154] width 173 height 78
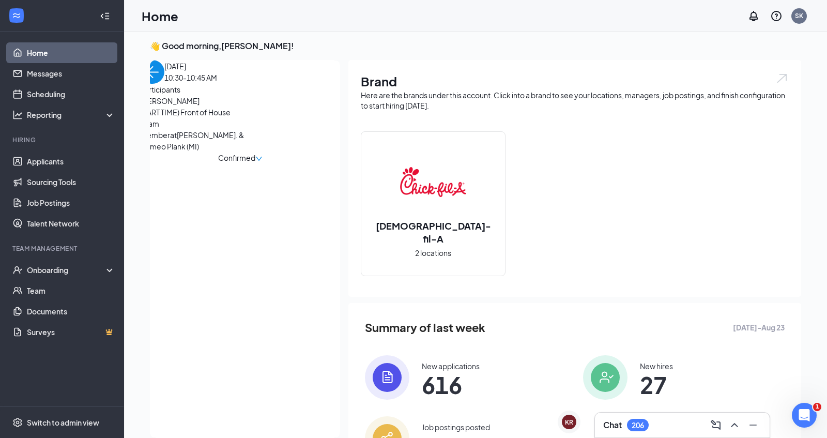
click at [217, 106] on span "[PERSON_NAME]" at bounding box center [195, 100] width 109 height 11
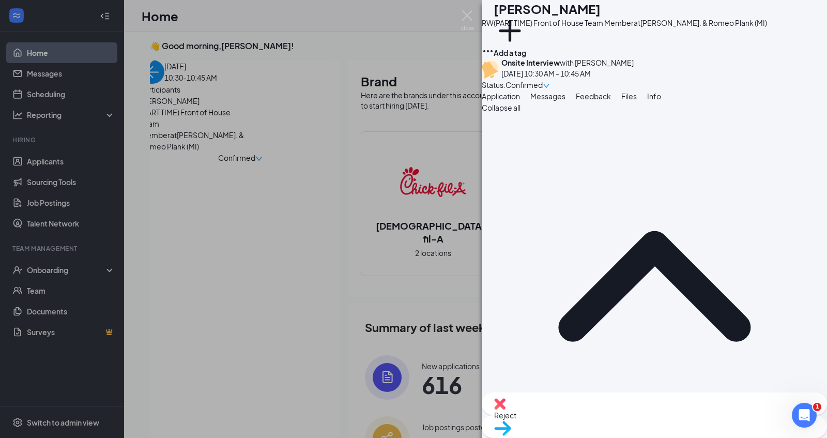
click at [566, 101] on span "Messages" at bounding box center [547, 95] width 35 height 9
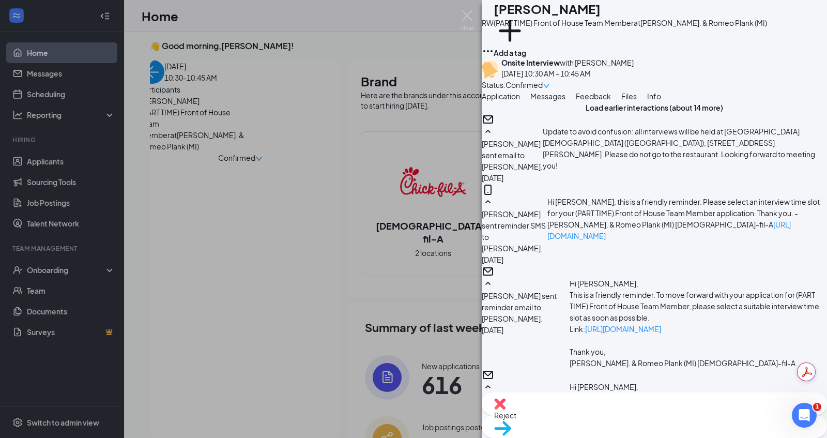
scroll to position [750, 0]
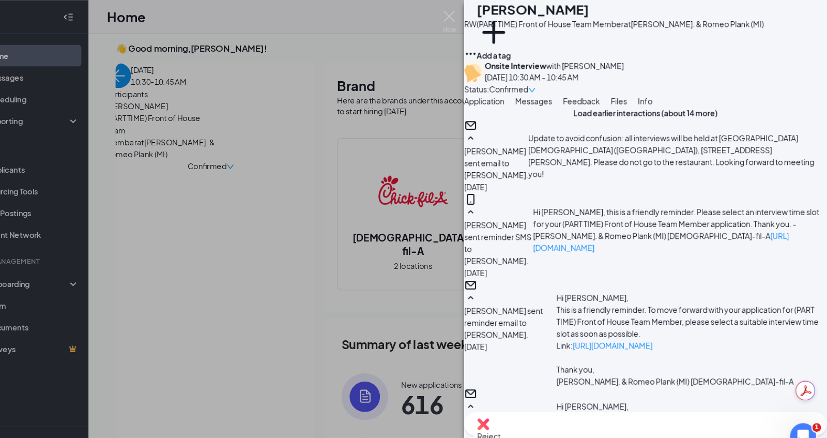
scroll to position [4, 0]
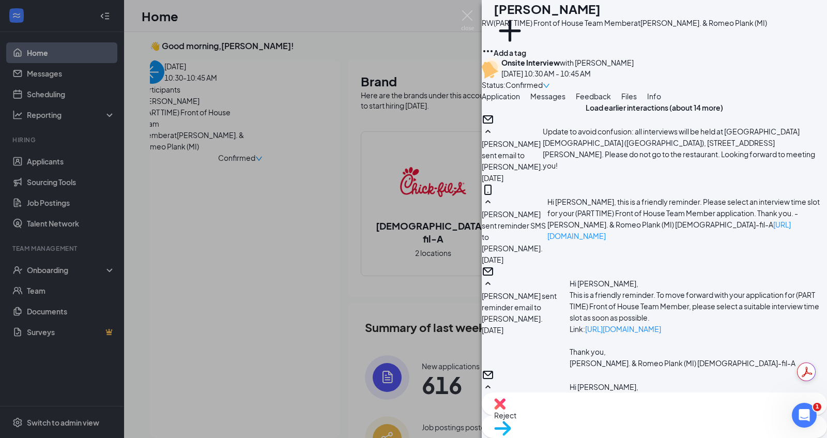
click at [304, 219] on div "RW [PERSON_NAME] (PART TIME) Front of House Team Member at [PERSON_NAME]. & [PE…" at bounding box center [413, 219] width 827 height 438
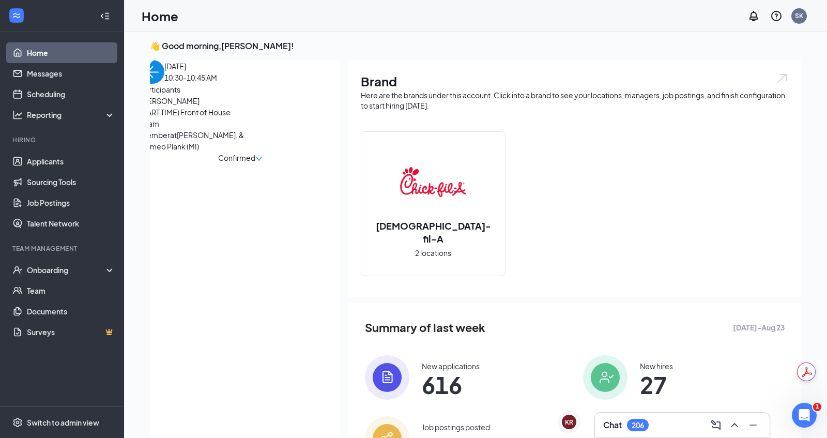
click at [164, 84] on img "back-button" at bounding box center [153, 72] width 24 height 24
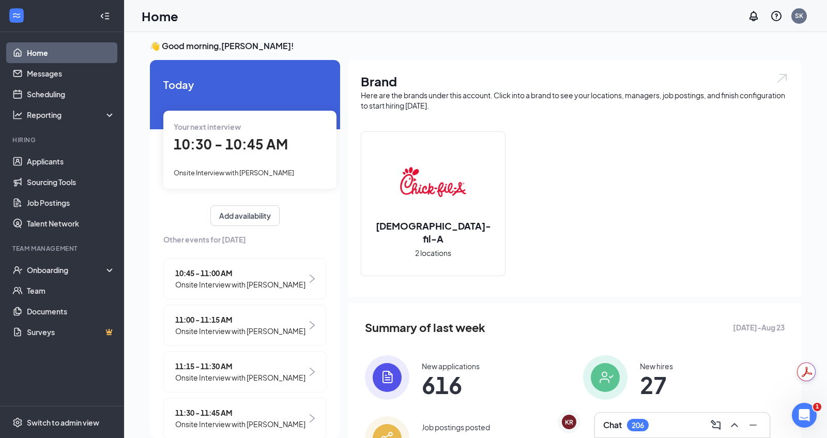
click at [220, 274] on span "10:45 - 11:00 AM" at bounding box center [240, 272] width 130 height 11
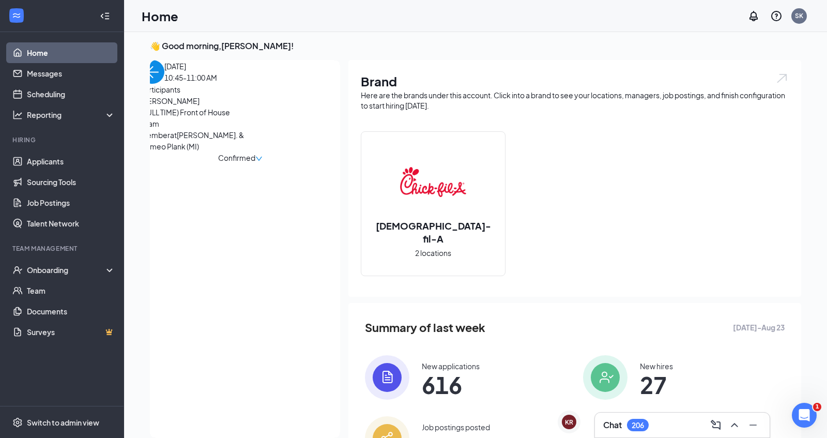
click at [188, 106] on span "[PERSON_NAME]" at bounding box center [195, 100] width 109 height 11
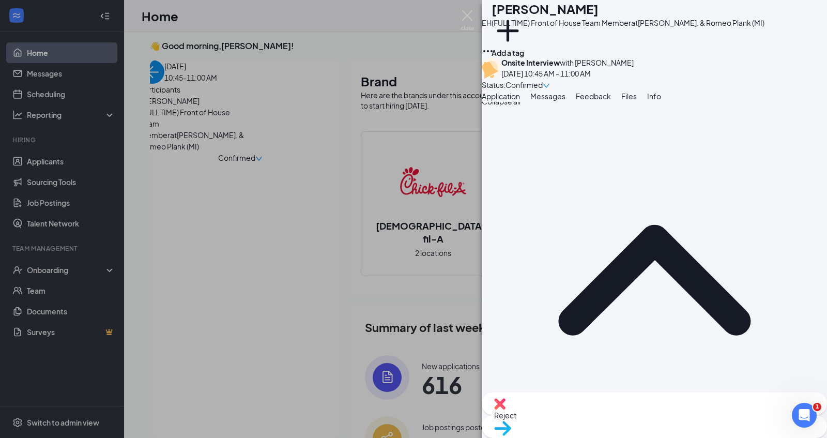
scroll to position [4, 0]
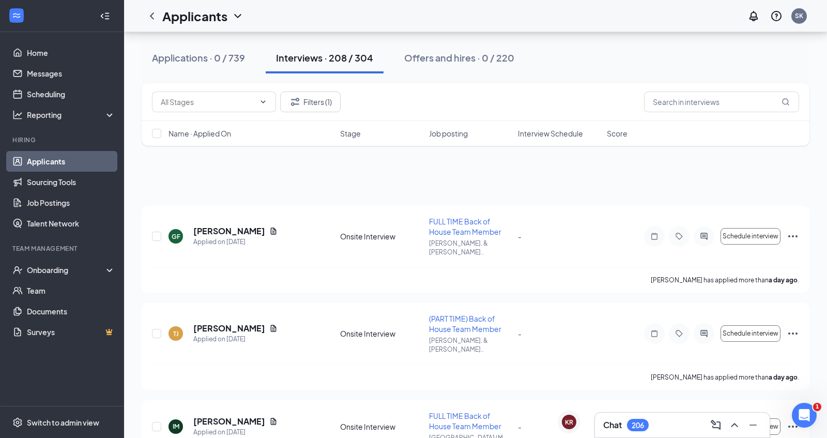
scroll to position [64, 0]
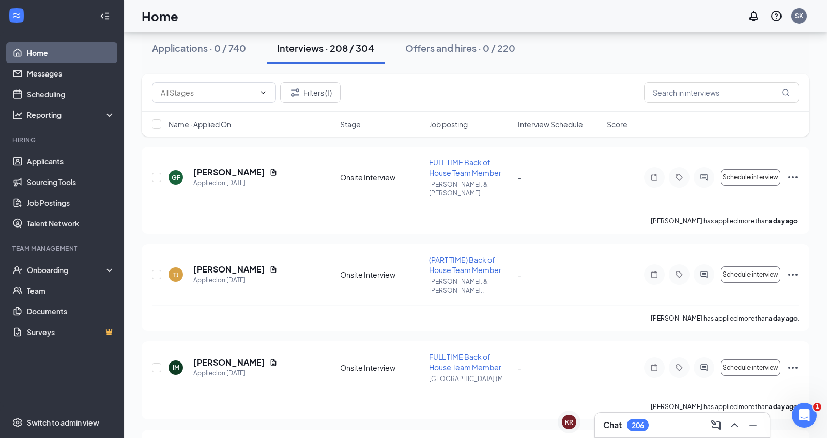
scroll to position [4, 0]
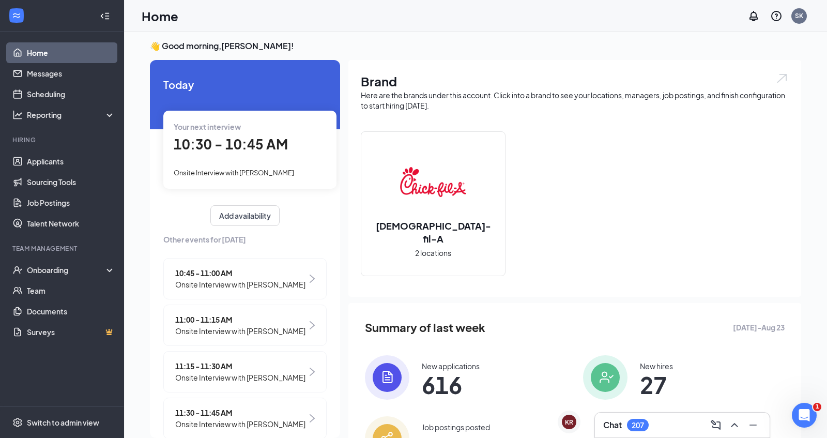
click at [256, 279] on span "Onsite Interview with [PERSON_NAME]" at bounding box center [240, 284] width 130 height 11
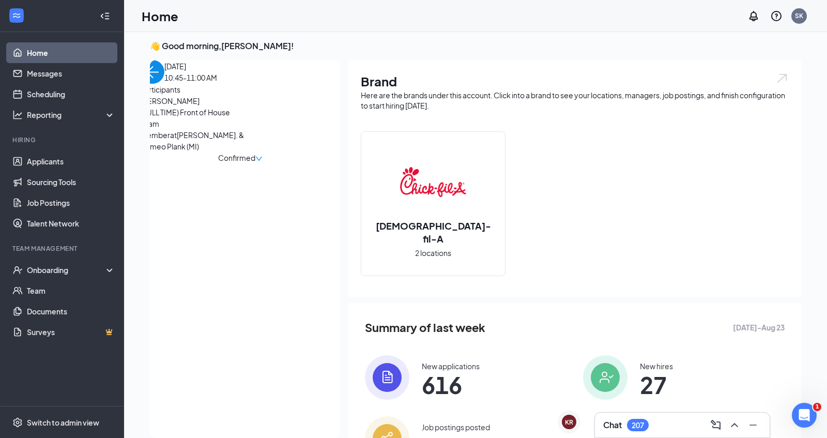
click at [211, 106] on span "[PERSON_NAME]" at bounding box center [195, 100] width 109 height 11
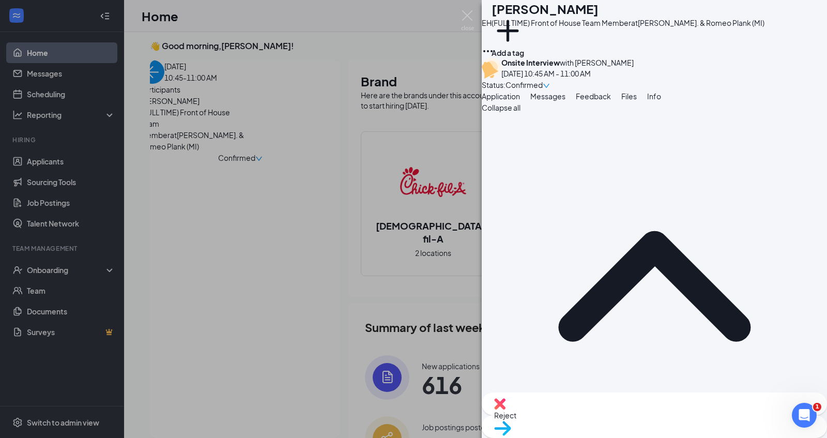
click at [566, 102] on button "Messages" at bounding box center [547, 95] width 35 height 11
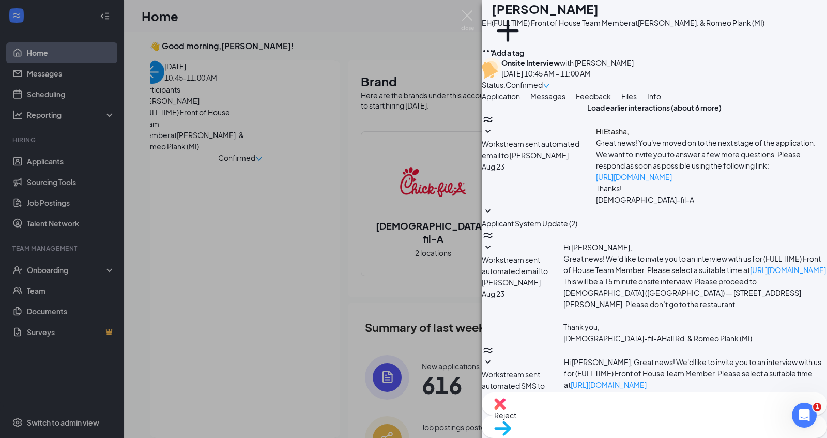
scroll to position [288, 0]
click at [543, 79] on span "Confirmed" at bounding box center [524, 84] width 37 height 11
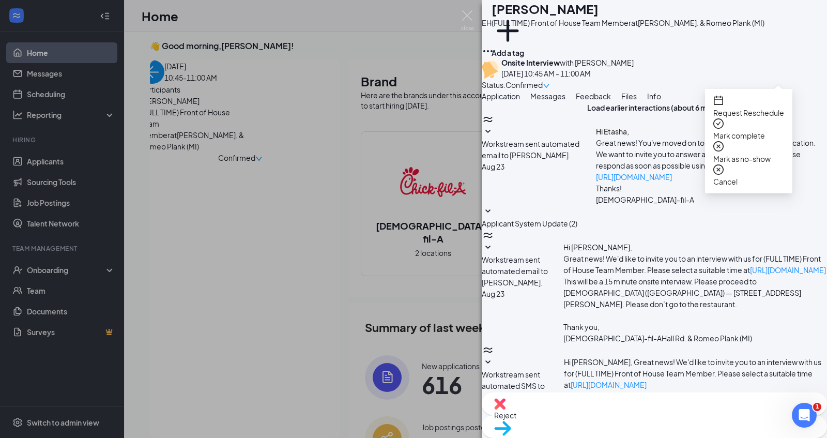
click at [767, 107] on span "Request Reschedule" at bounding box center [748, 112] width 71 height 11
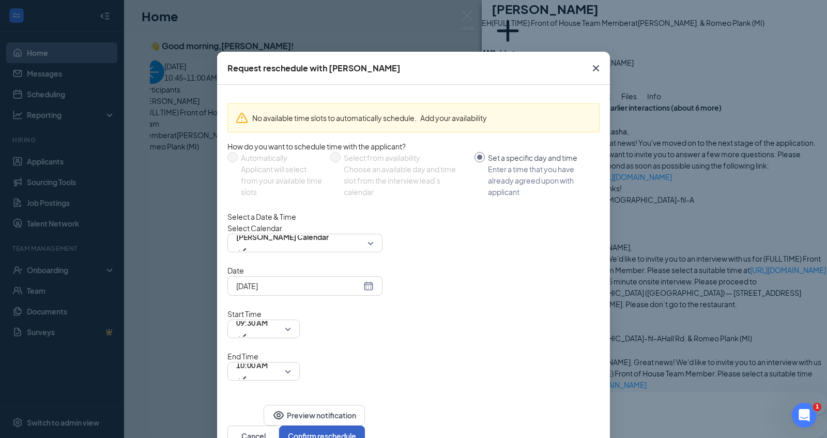
click at [365, 425] on button "Confirm reschedule" at bounding box center [322, 435] width 86 height 21
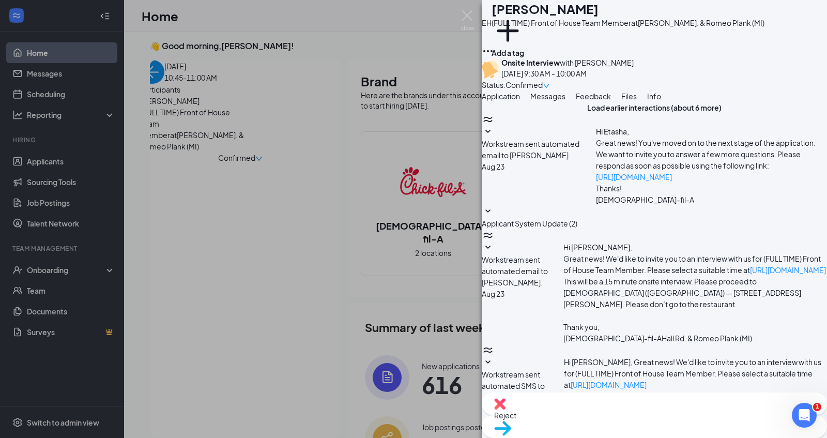
click at [166, 84] on div "EH [PERSON_NAME] (FULL TIME) Front of House Team Member at [PERSON_NAME]. & [PE…" at bounding box center [413, 219] width 827 height 438
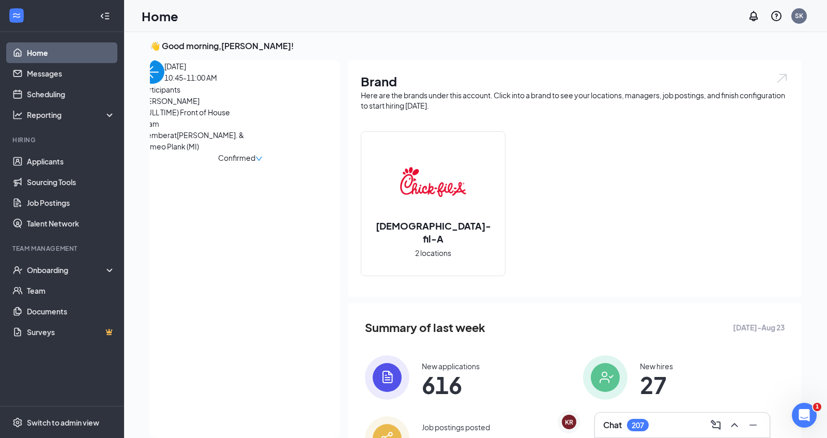
click at [164, 84] on img "back-button" at bounding box center [153, 72] width 24 height 24
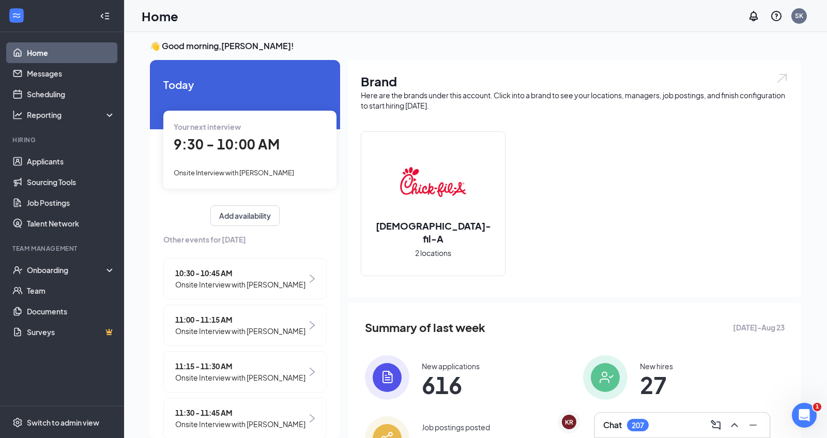
click at [215, 289] on span "Onsite Interview with [PERSON_NAME]" at bounding box center [240, 284] width 130 height 11
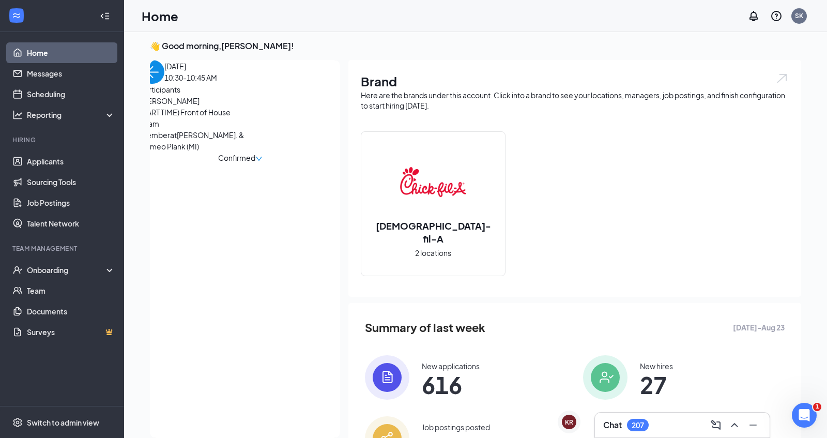
click at [106, 289] on span "Onsite Interview with [PERSON_NAME]" at bounding box center [41, 284] width 130 height 11
click at [228, 106] on span "[PERSON_NAME]" at bounding box center [195, 100] width 109 height 11
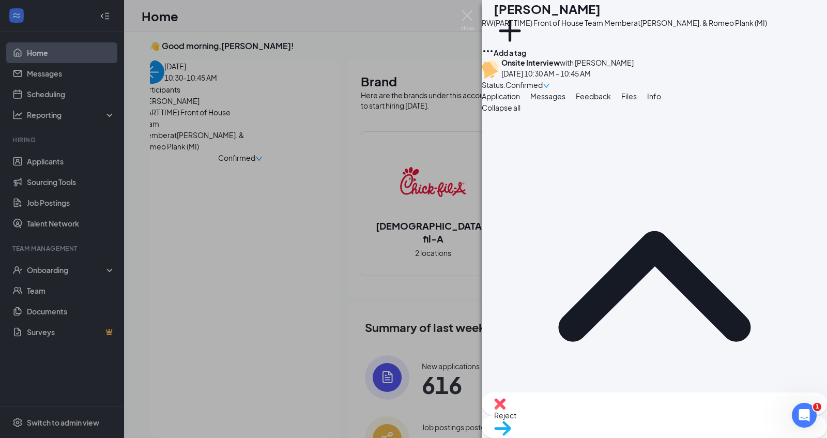
click at [566, 101] on span "Messages" at bounding box center [547, 95] width 35 height 9
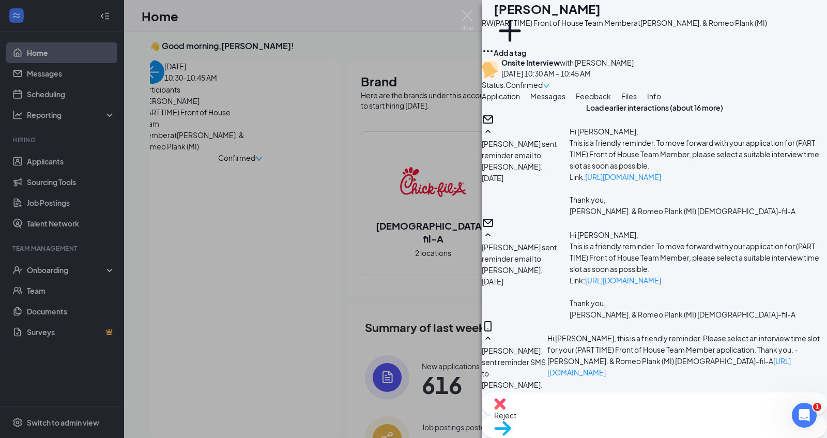
scroll to position [672, 0]
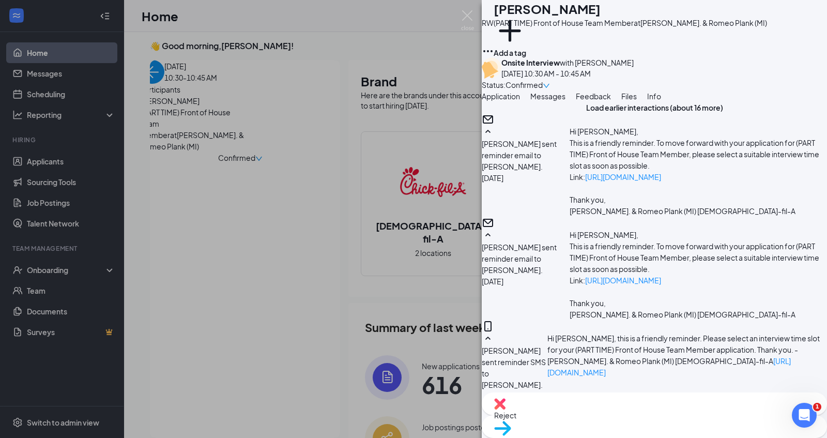
click at [438, 162] on div "RW [PERSON_NAME] (PART TIME) Front of House Team Member at [PERSON_NAME]. & [PE…" at bounding box center [413, 219] width 827 height 438
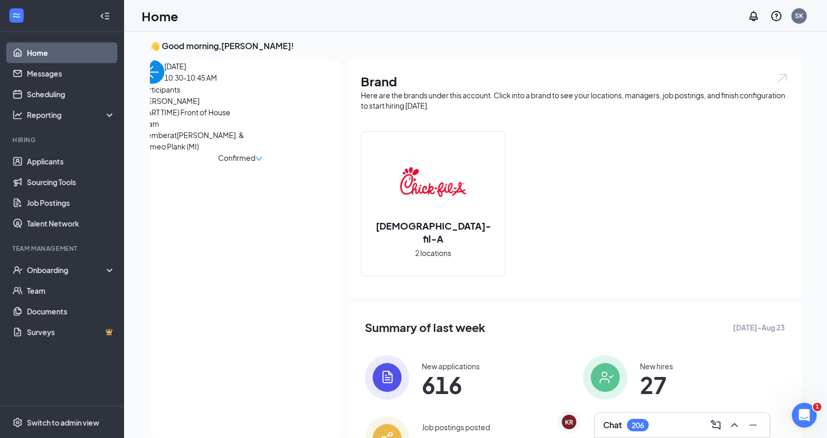
click at [447, 199] on img at bounding box center [433, 182] width 66 height 66
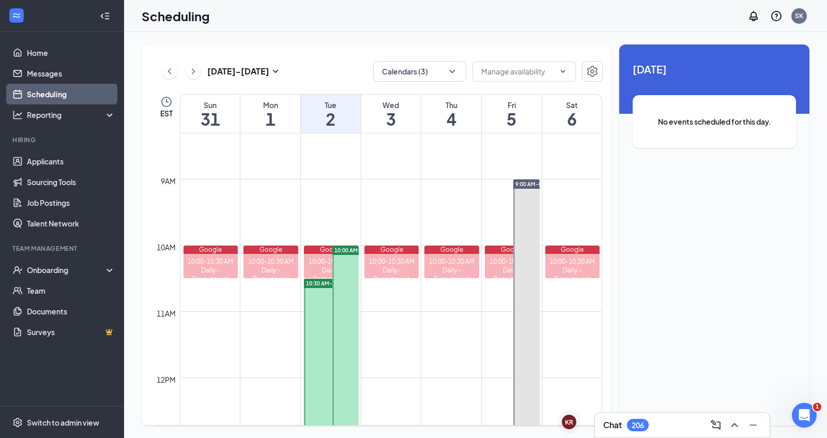
scroll to position [558, 0]
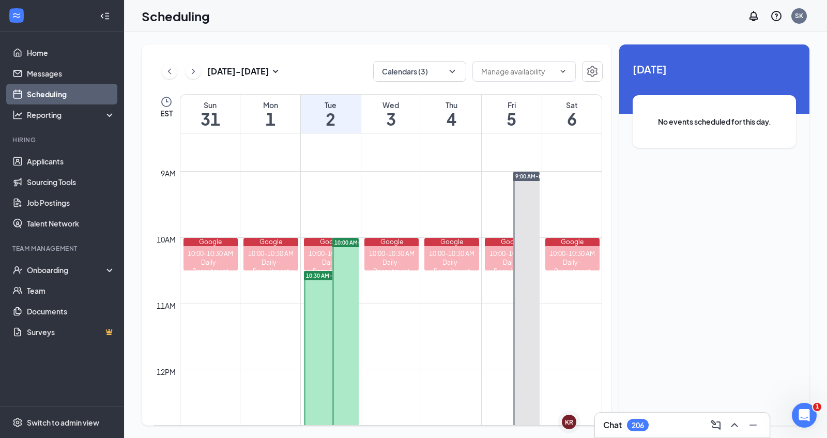
click at [319, 272] on span "10:30 AM-8:00 PM" at bounding box center [329, 275] width 46 height 7
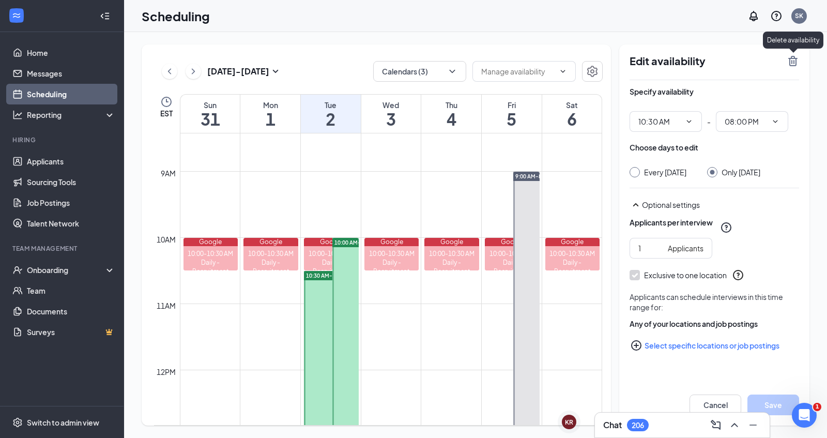
click at [795, 62] on icon "TrashOutline" at bounding box center [793, 61] width 12 height 12
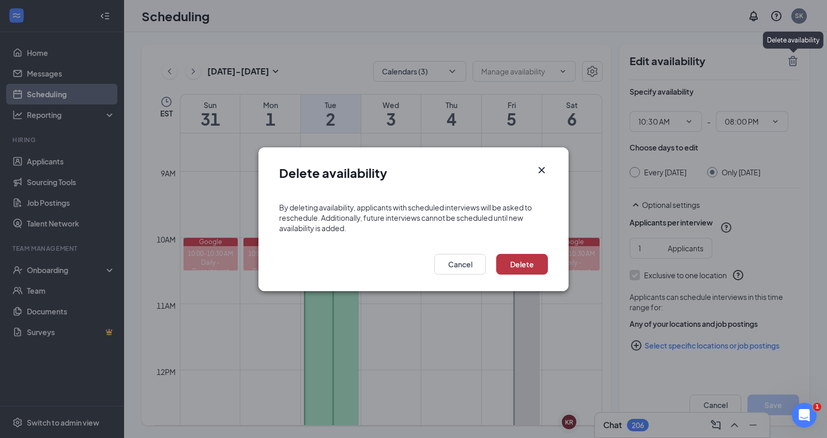
click at [532, 263] on button "Delete" at bounding box center [522, 264] width 52 height 21
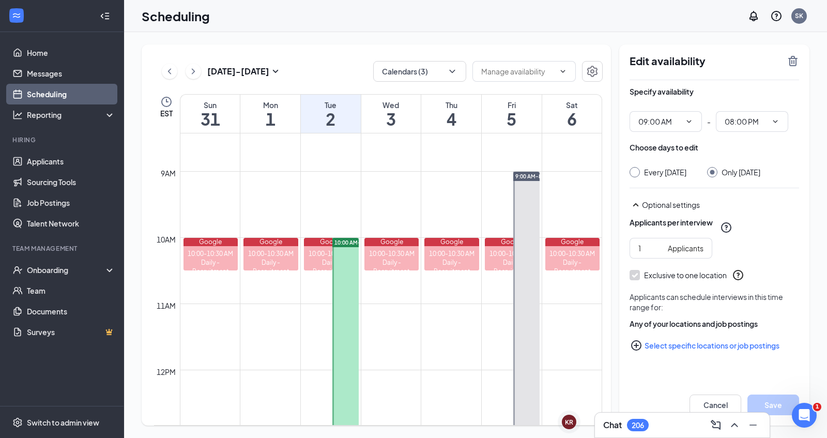
click at [474, 304] on td at bounding box center [391, 311] width 422 height 17
click at [582, 380] on td at bounding box center [391, 378] width 422 height 17
click at [72, 51] on link "Home" at bounding box center [71, 52] width 88 height 21
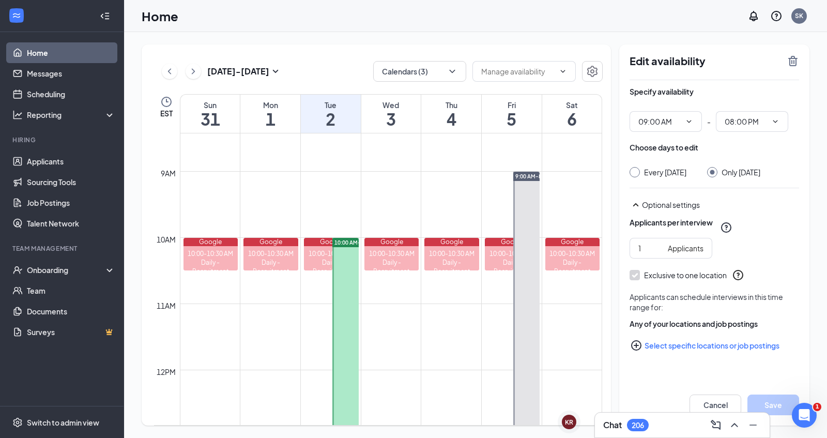
click at [72, 51] on link "Home" at bounding box center [71, 52] width 88 height 21
click at [66, 72] on link "Messages" at bounding box center [71, 73] width 88 height 21
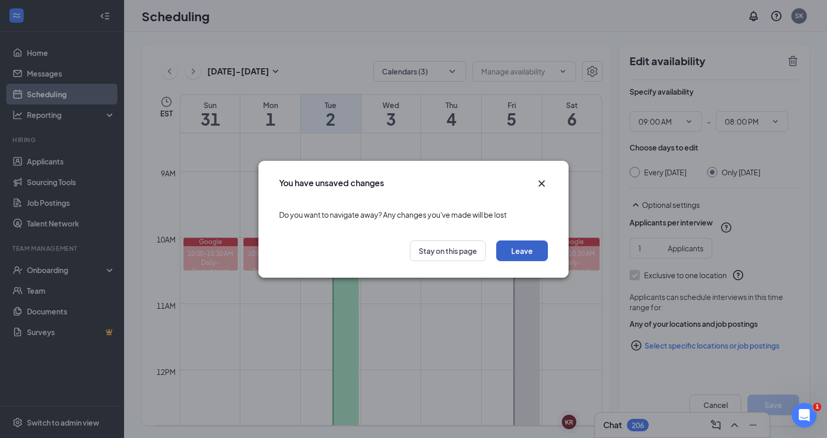
click at [526, 253] on button "Leave" at bounding box center [522, 250] width 52 height 21
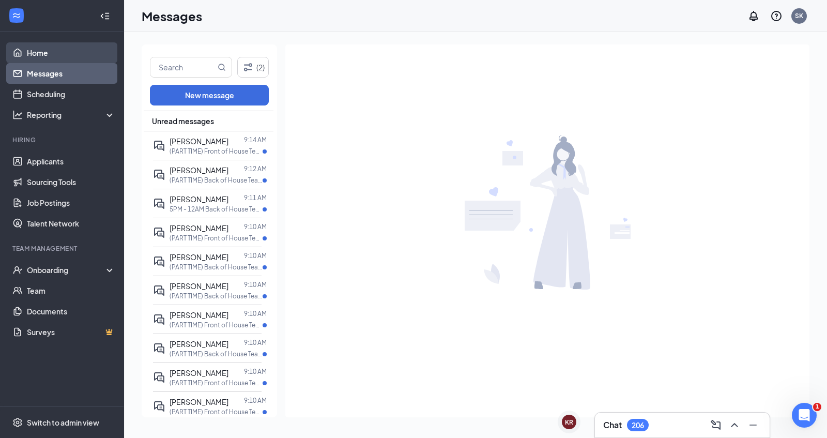
click at [75, 48] on link "Home" at bounding box center [71, 52] width 88 height 21
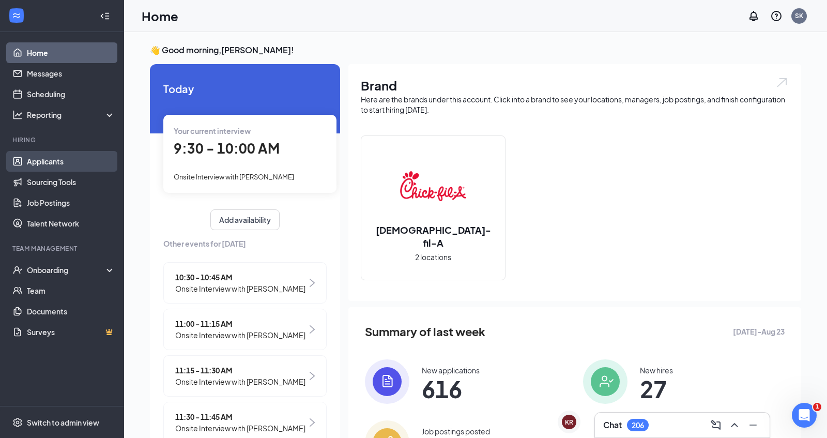
click at [79, 157] on link "Applicants" at bounding box center [71, 161] width 88 height 21
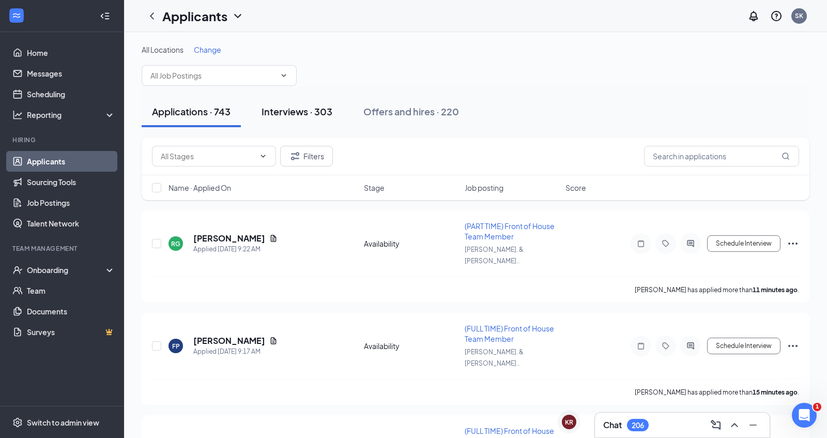
click at [322, 114] on div "Interviews · 303" at bounding box center [297, 111] width 71 height 13
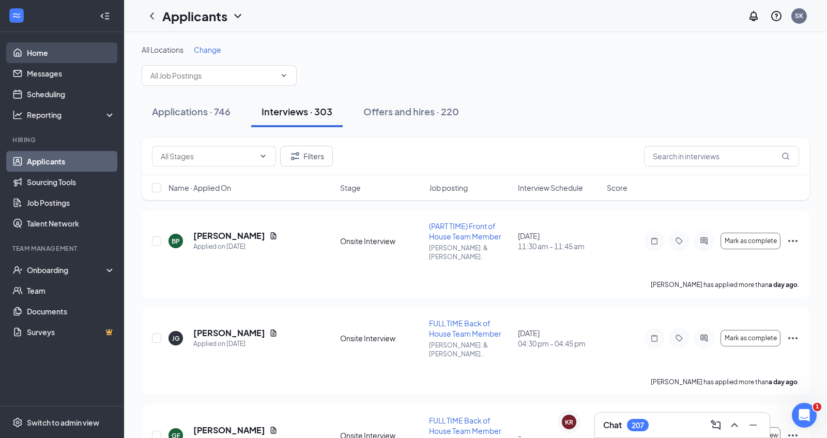
click at [65, 55] on link "Home" at bounding box center [71, 52] width 88 height 21
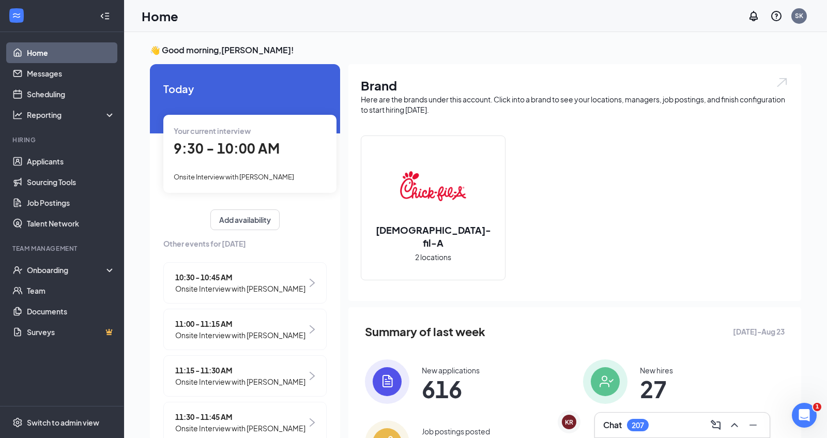
click at [230, 284] on span "Onsite Interview with [PERSON_NAME]" at bounding box center [240, 288] width 130 height 11
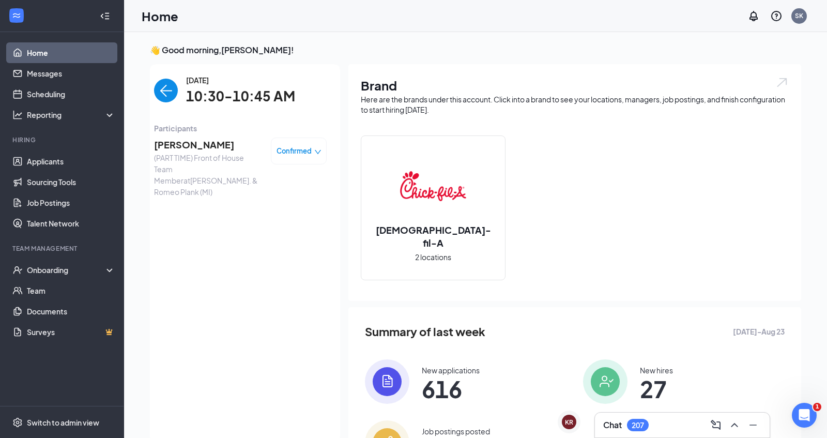
scroll to position [4, 0]
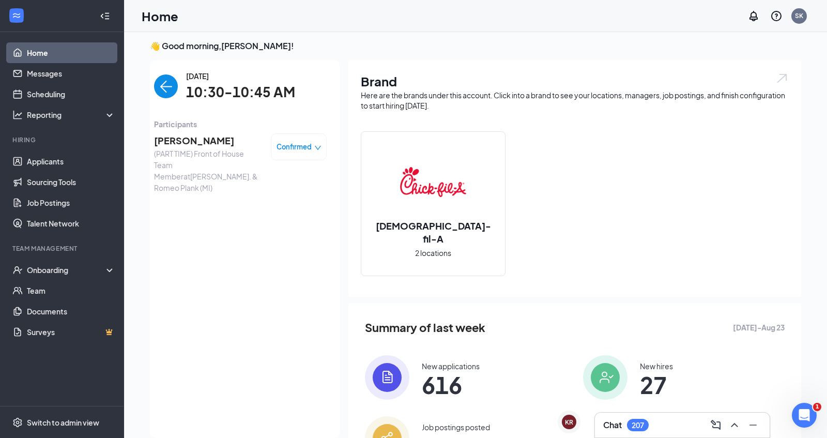
click at [230, 143] on span "[PERSON_NAME]" at bounding box center [208, 140] width 109 height 14
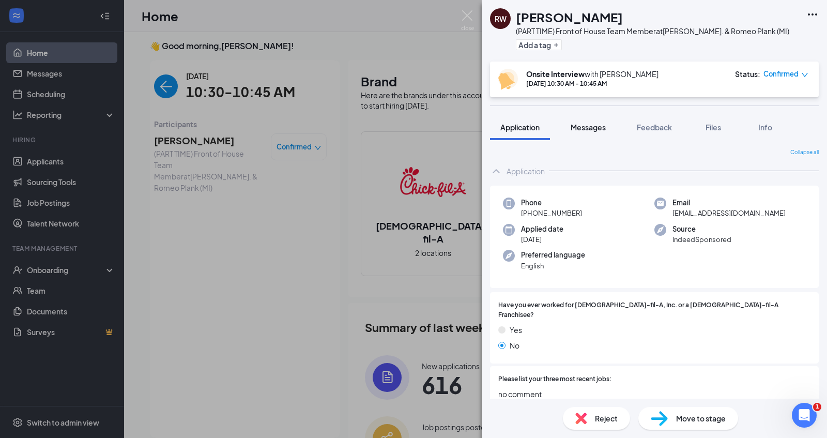
click at [597, 125] on span "Messages" at bounding box center [588, 127] width 35 height 9
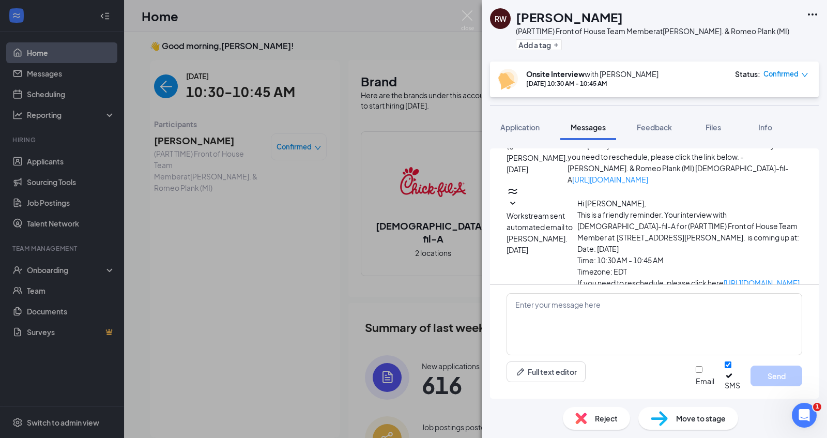
scroll to position [331, 0]
